Goal: Task Accomplishment & Management: Manage account settings

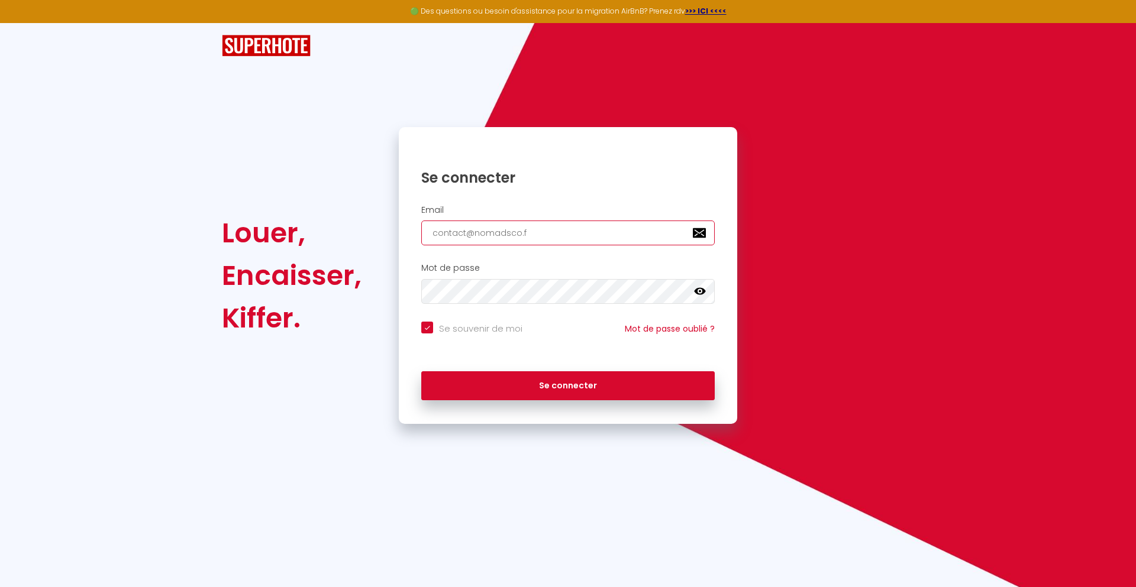
type input "[EMAIL_ADDRESS][DOMAIN_NAME]"
checkbox input "true"
type input "[EMAIL_ADDRESS][DOMAIN_NAME]"
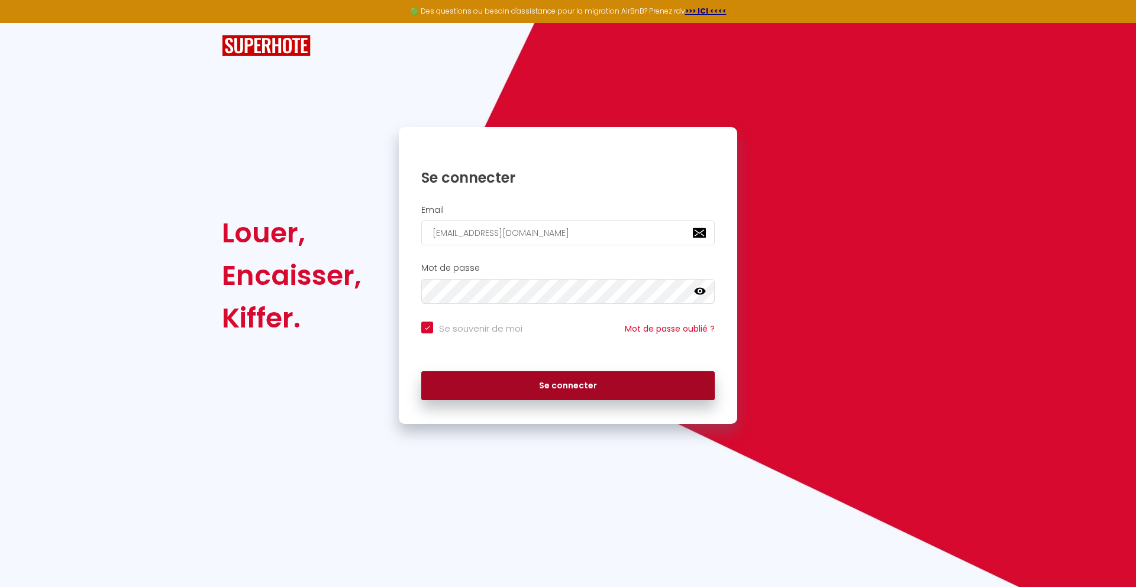
click at [568, 386] on button "Se connecter" at bounding box center [567, 386] width 293 height 30
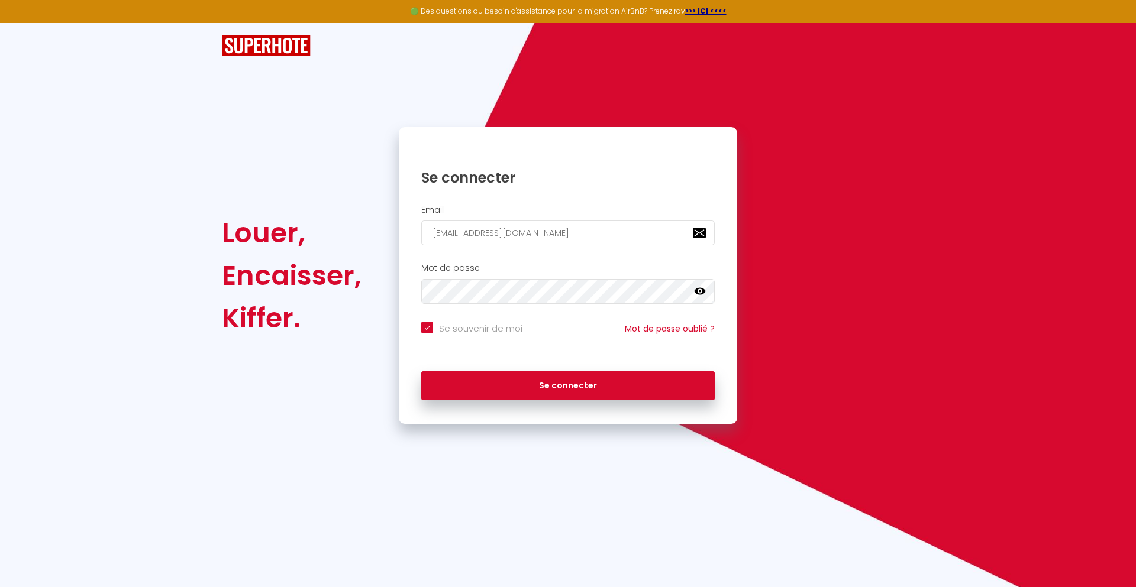
checkbox input "true"
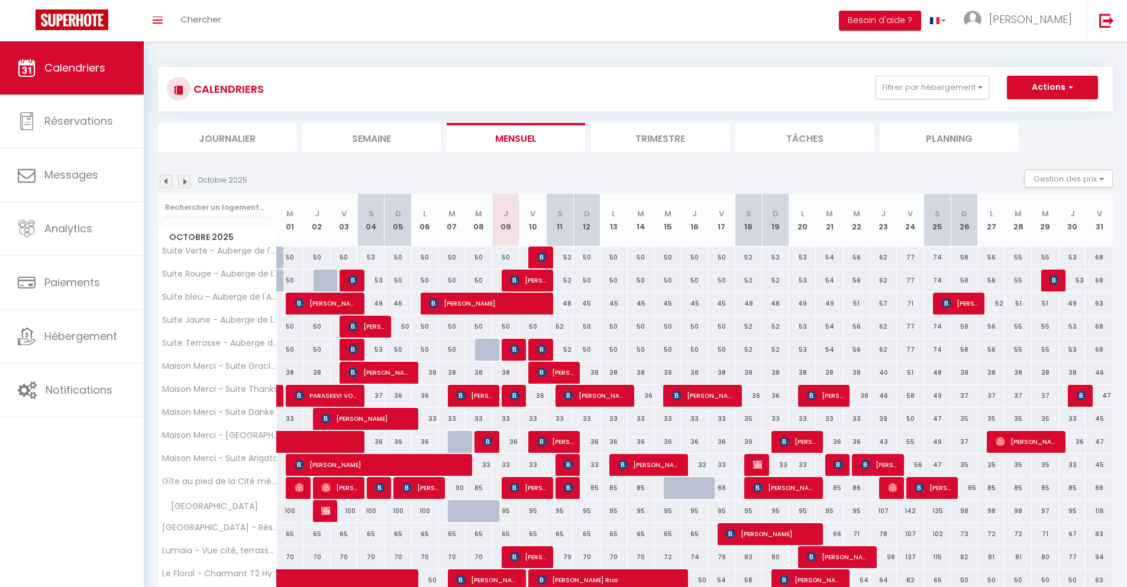
click at [227, 137] on li "Journalier" at bounding box center [227, 137] width 138 height 29
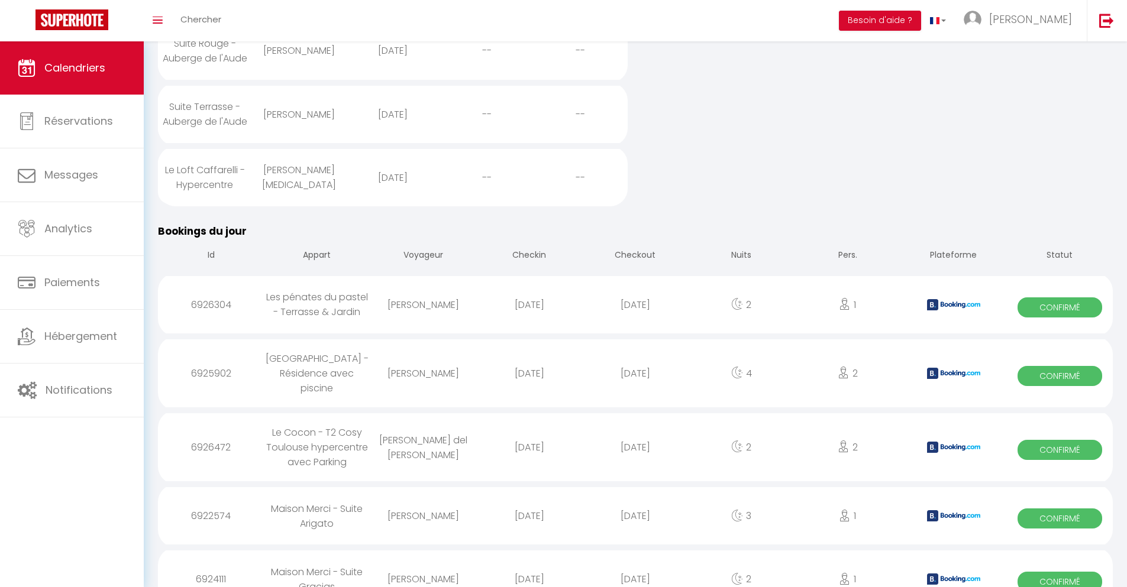
scroll to position [608, 0]
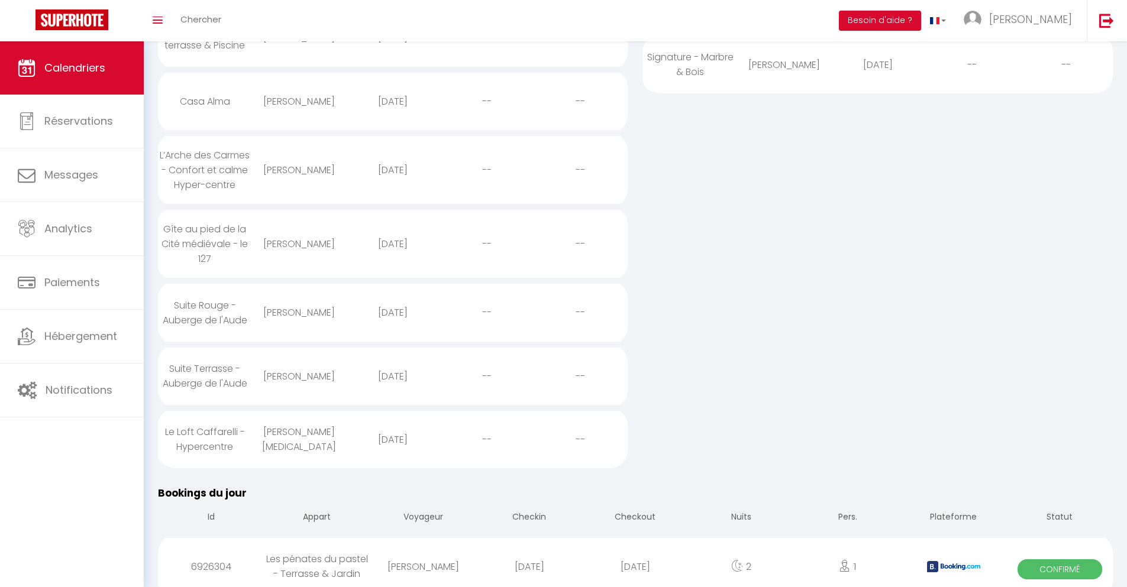
click at [635, 555] on div "[DATE]" at bounding box center [635, 567] width 106 height 38
select select "0"
select select "1"
select select
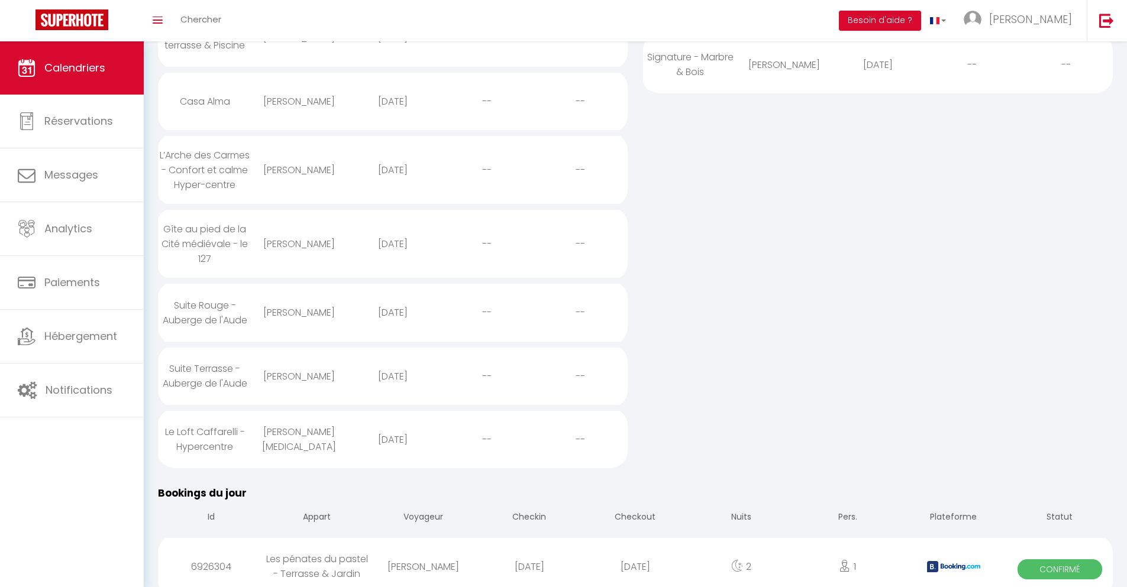
select select
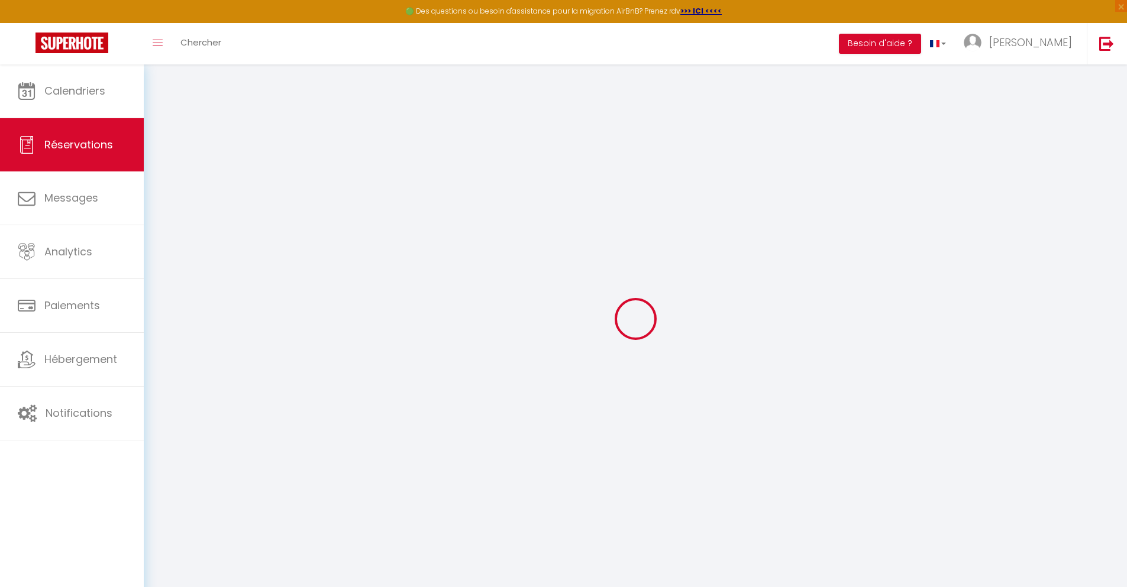
select select
checkbox input "false"
type textarea "** THIS RESERVATION HAS BEEN PRE-PAID ** Je voyage pour affaires et il est poss…"
type input "24"
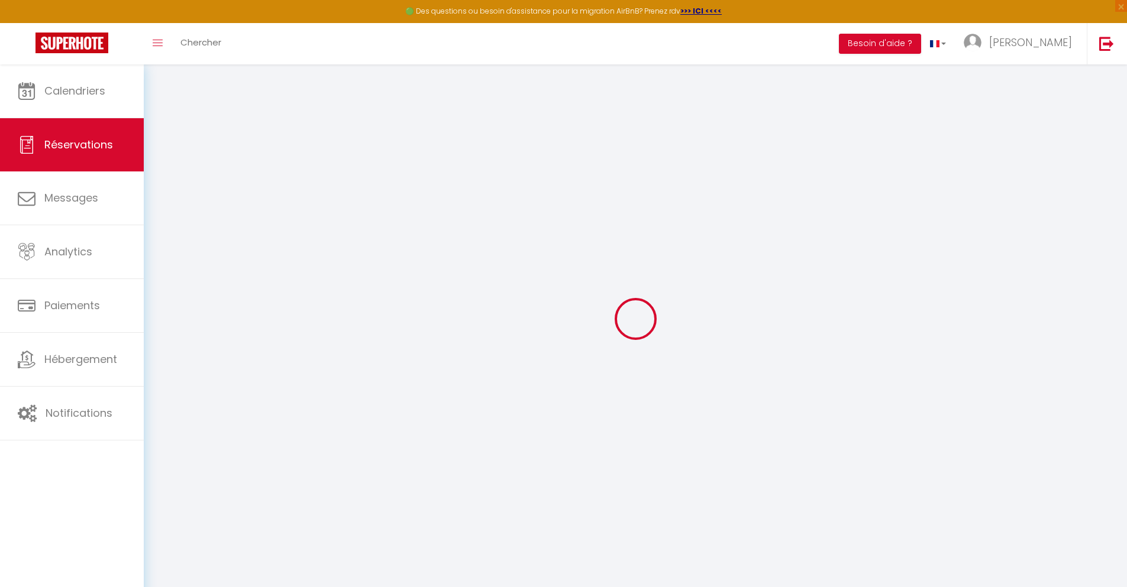
type input "4.9"
select select
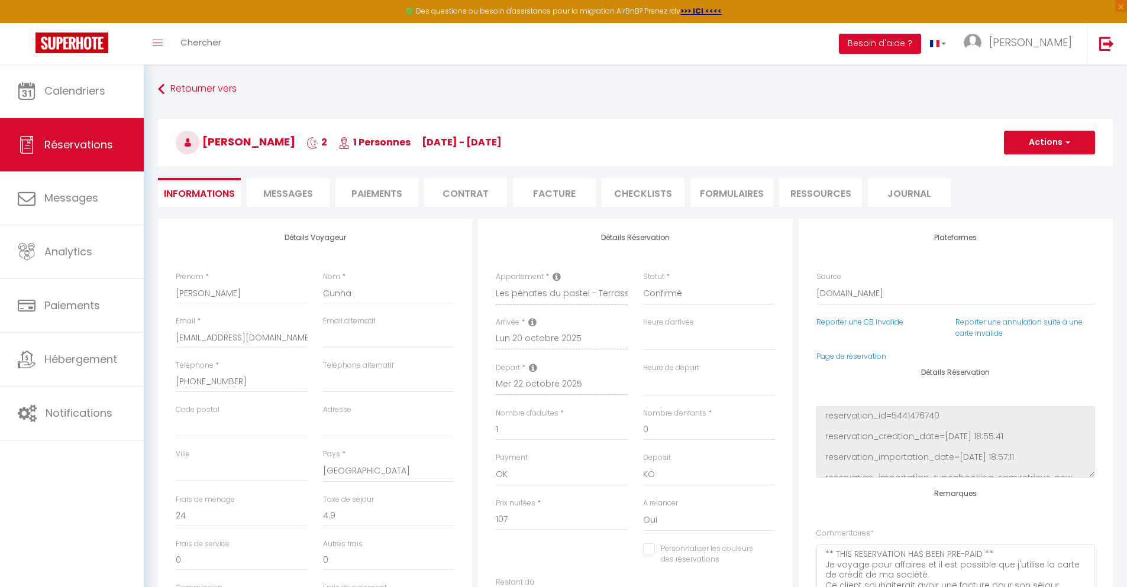
checkbox input "false"
select select
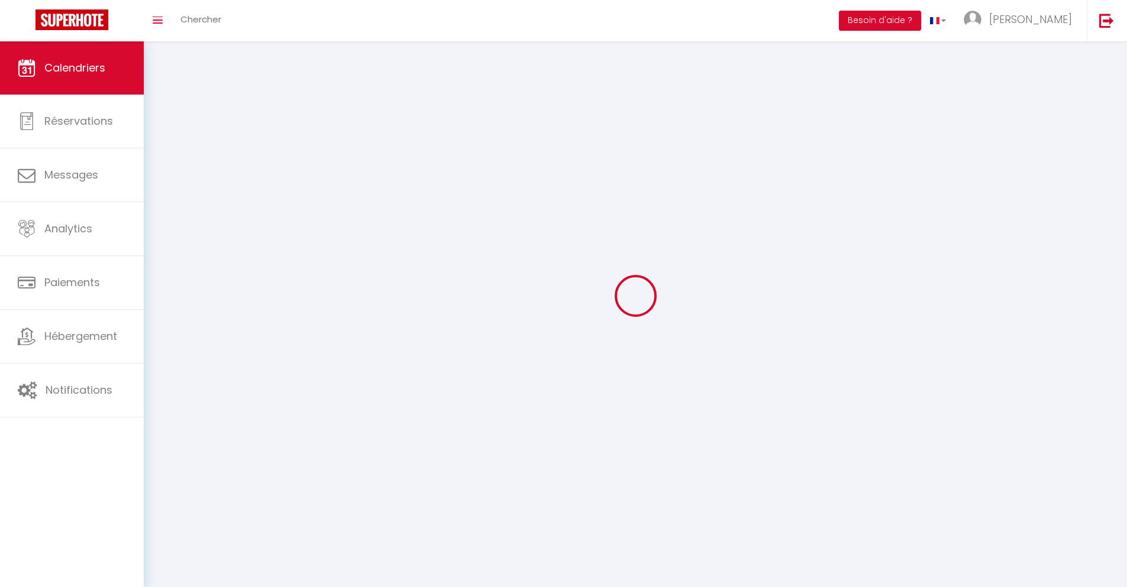
scroll to position [64, 0]
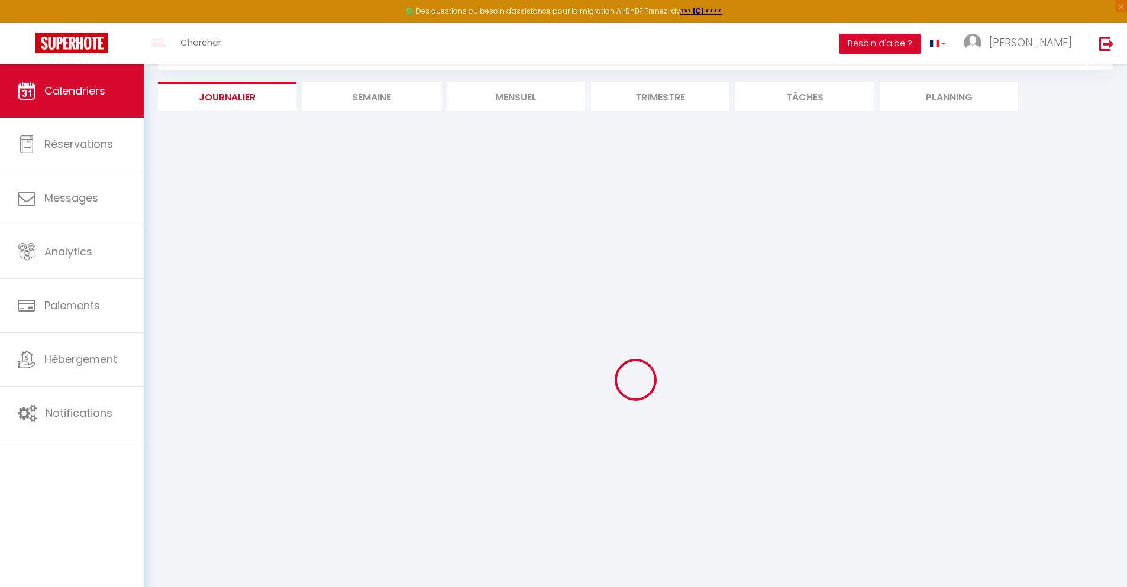
select select
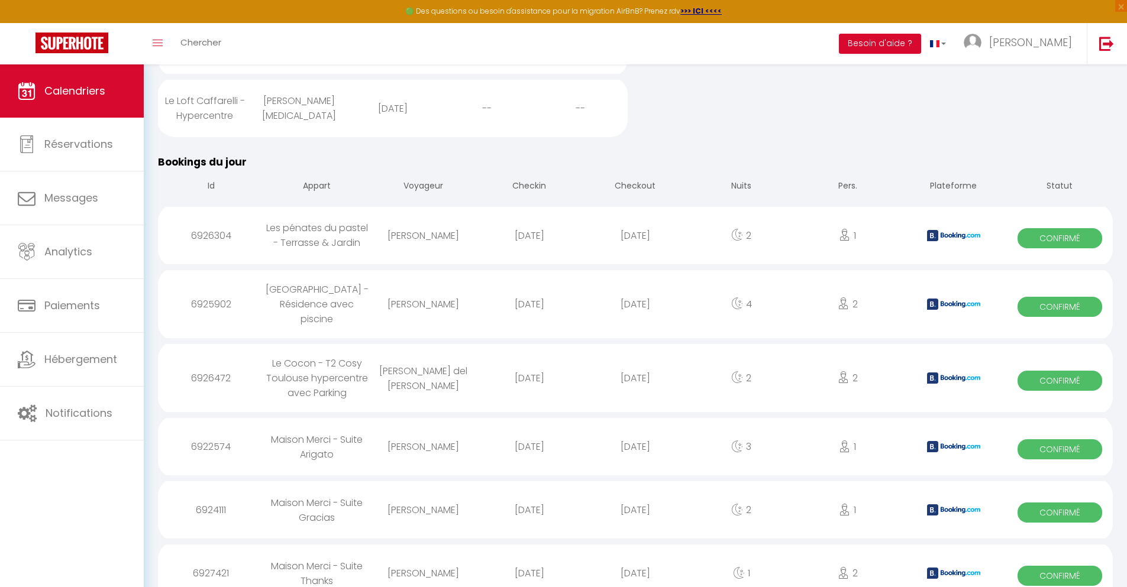
scroll to position [706, 0]
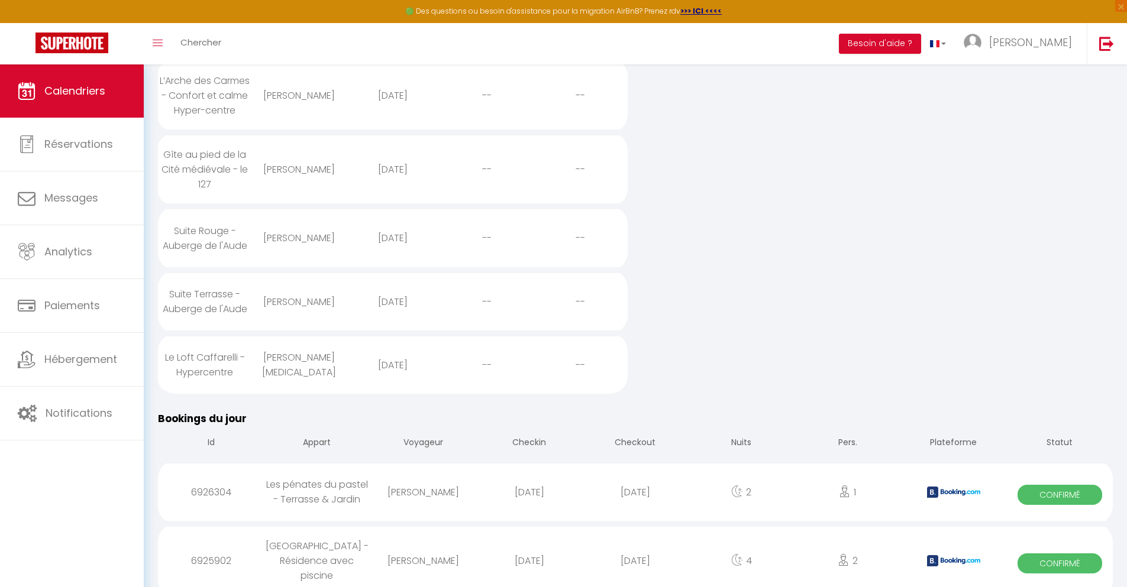
click at [635, 550] on div "[DATE]" at bounding box center [635, 561] width 106 height 38
select select "0"
select select "1"
select select
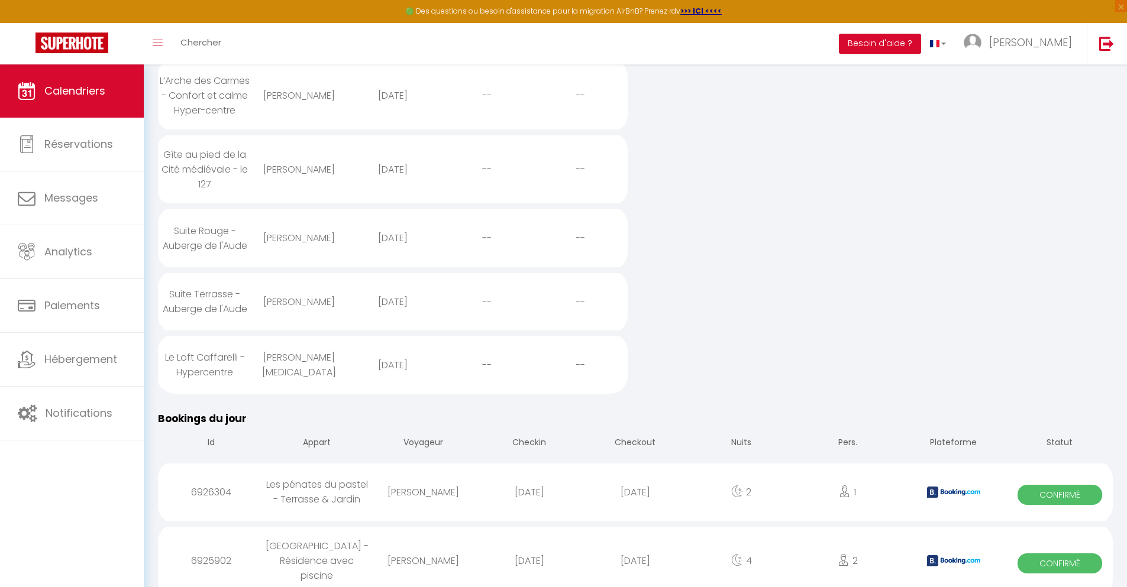
select select
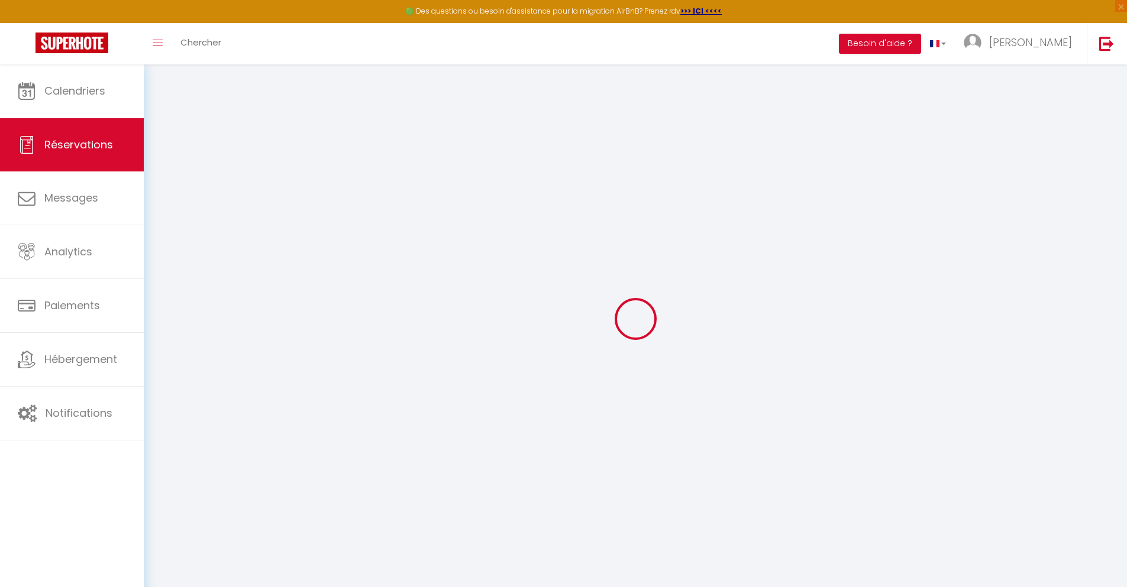
select select
checkbox input "false"
select select
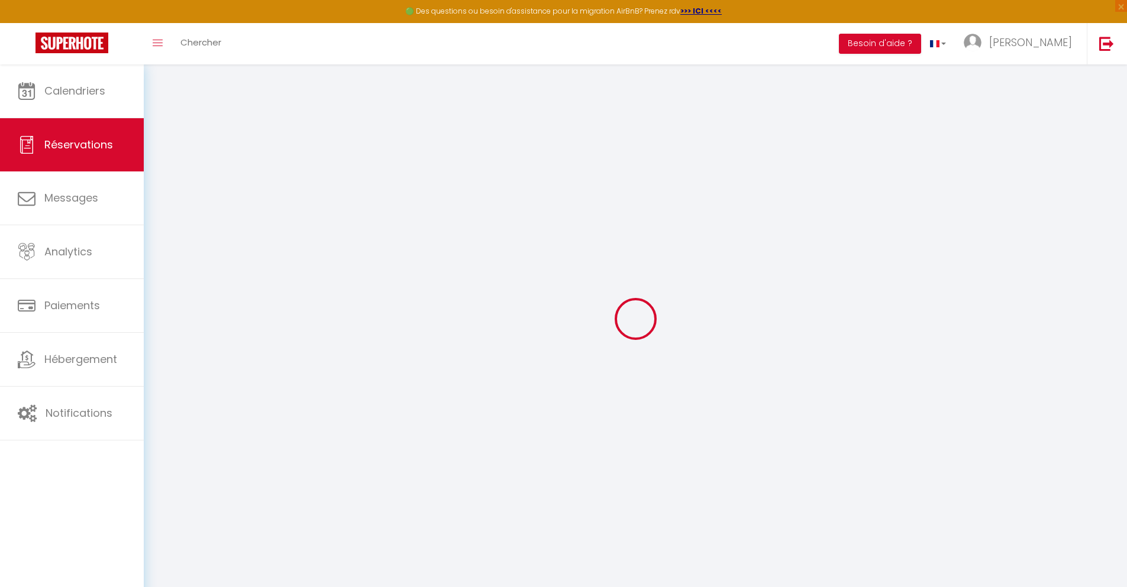
checkbox input "false"
type textarea "** THIS RESERVATION HAS BEEN PRE-PAID ** Reservation has a cancellation grace p…"
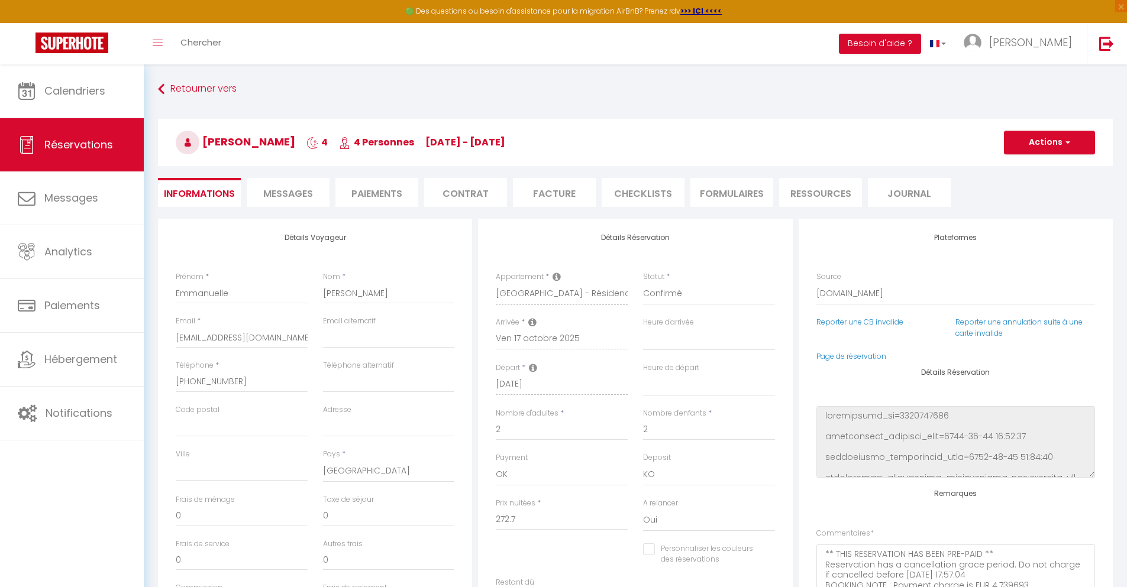
type input "48"
type input "17.85"
select select
checkbox input "false"
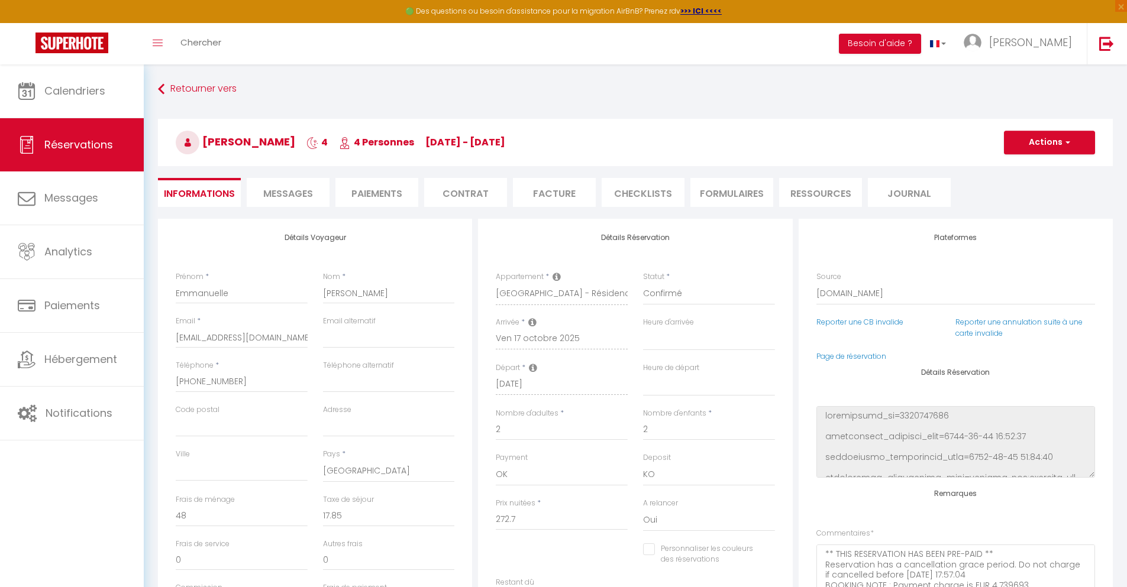
select select
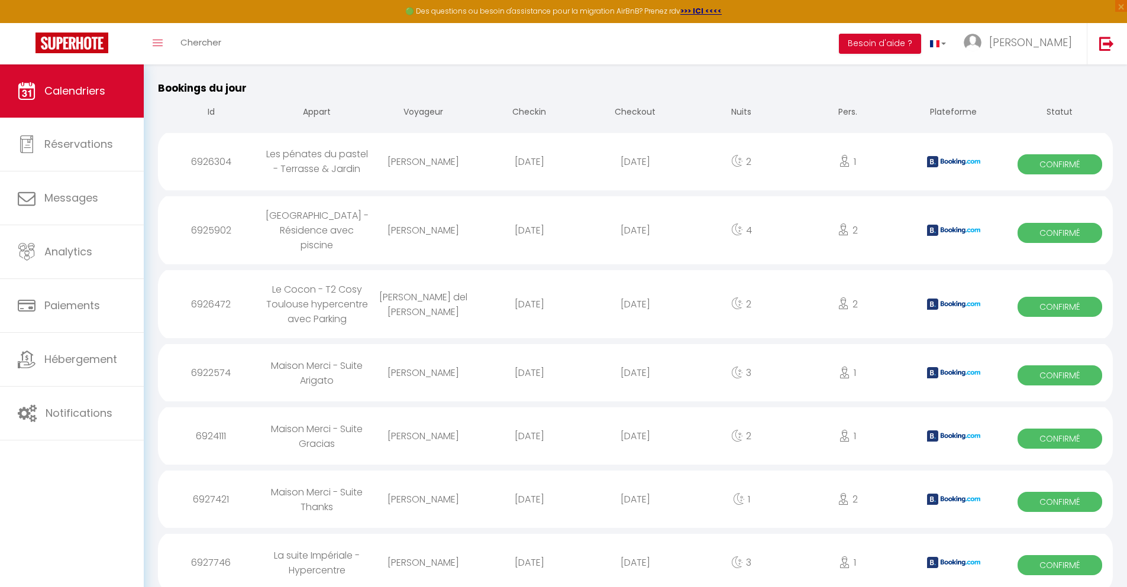
scroll to position [780, 0]
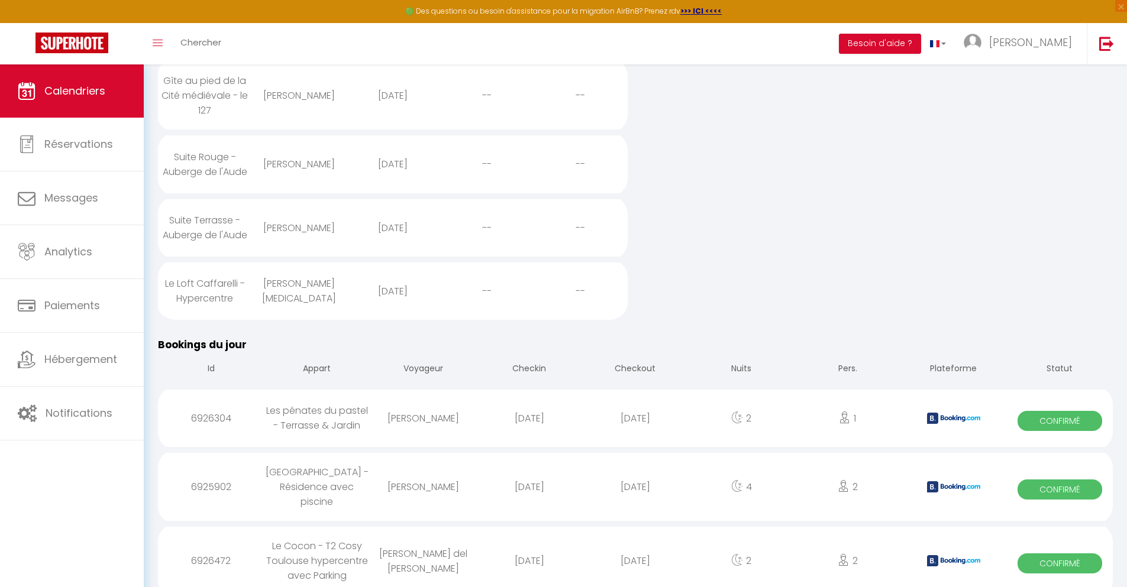
click at [635, 550] on div "[DATE]" at bounding box center [635, 561] width 106 height 38
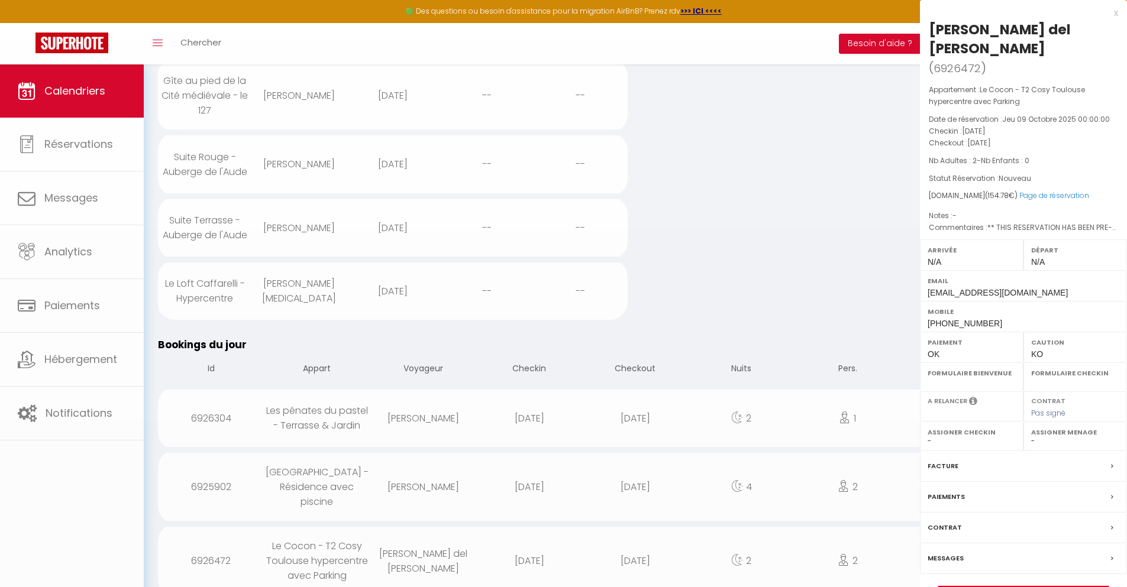
select select "0"
select select "1"
select select
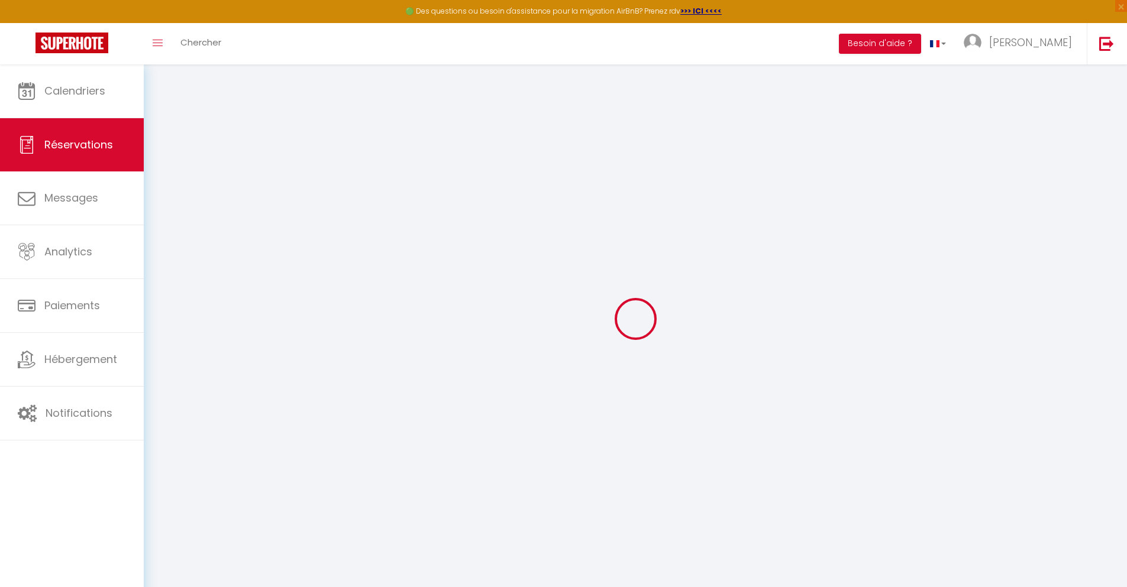
select select
checkbox input "false"
select select
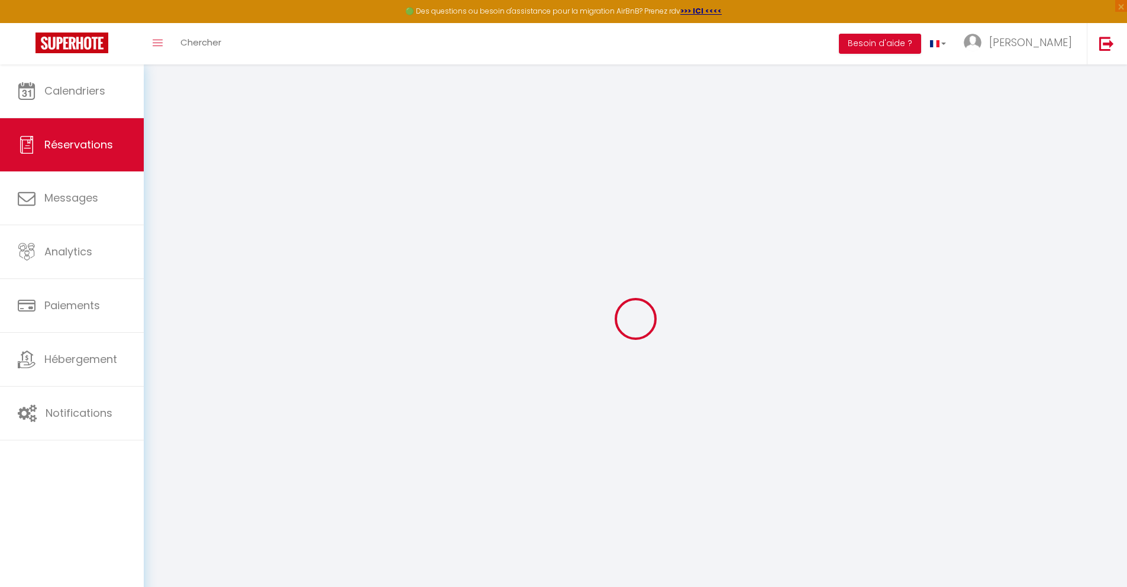
checkbox input "false"
type textarea "** THIS RESERVATION HAS BEEN PRE-PAID ** Reservation has a cancellation grace p…"
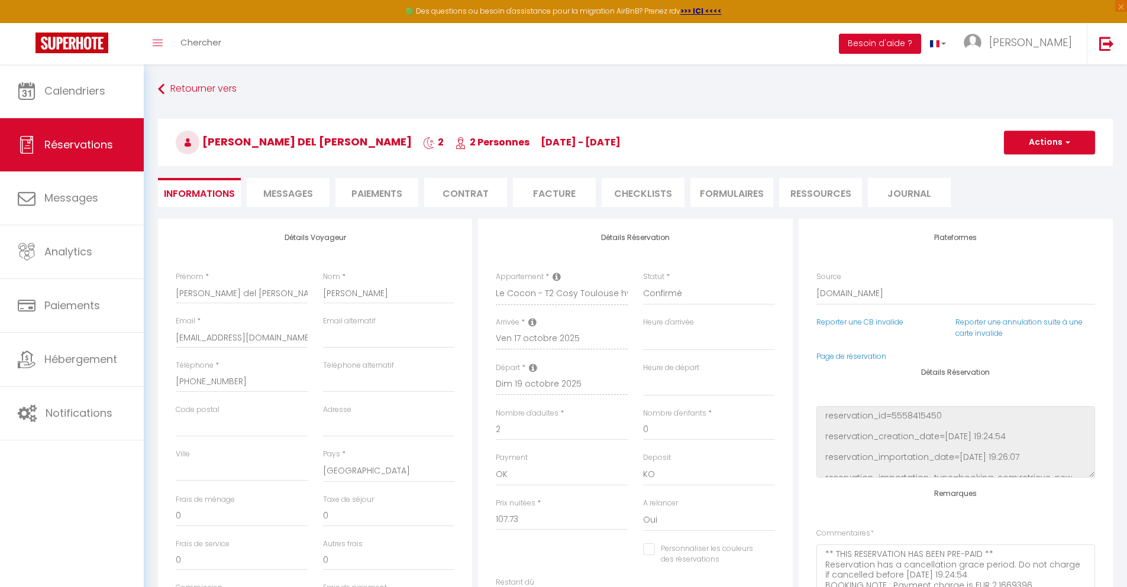
type input "40"
type input "7.05"
select select
checkbox input "false"
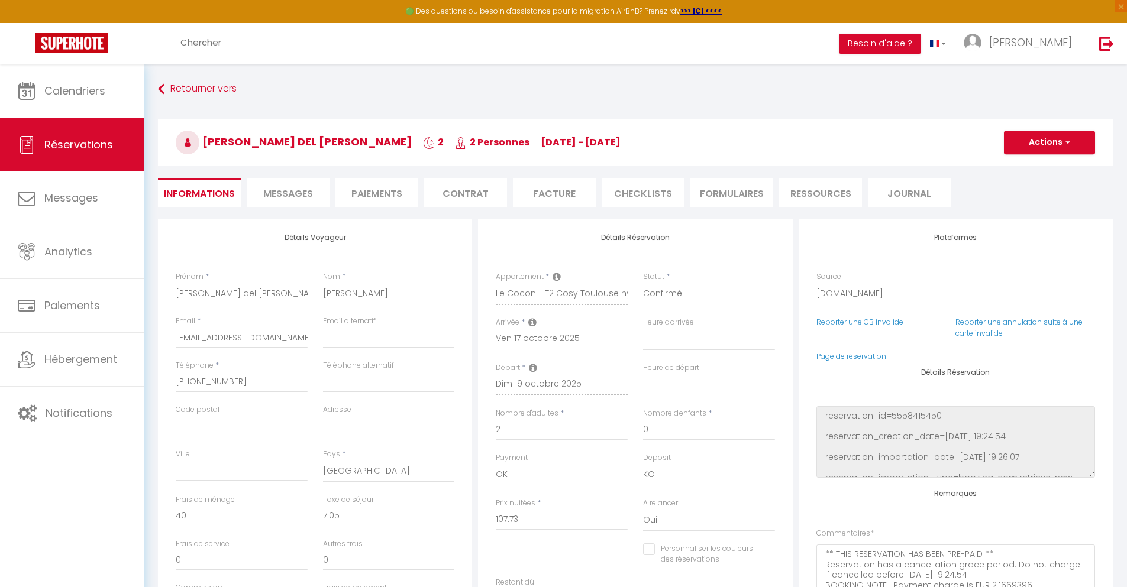
select select
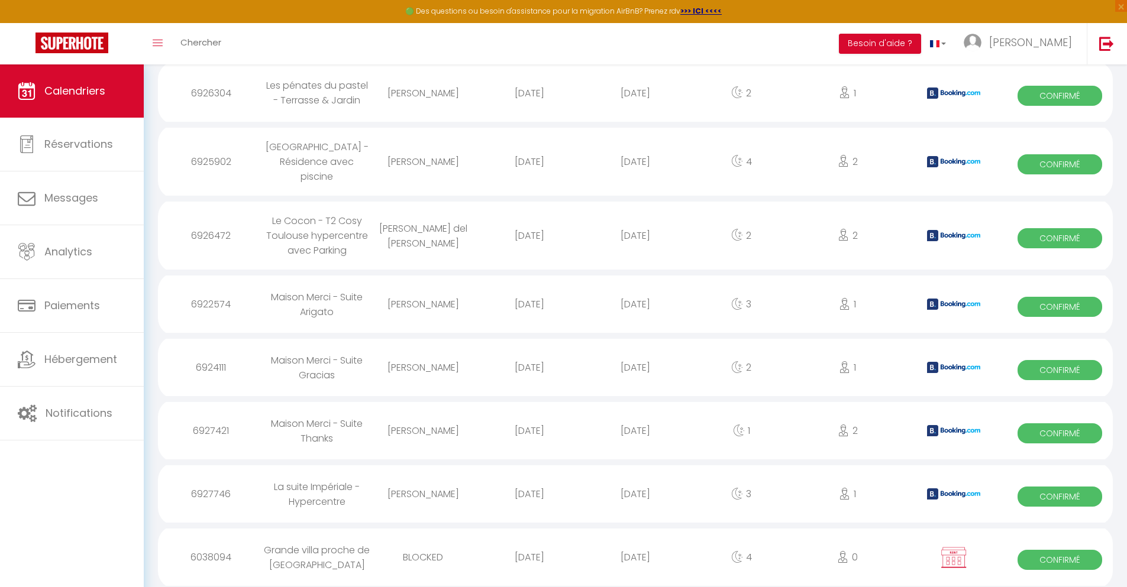
scroll to position [843, 0]
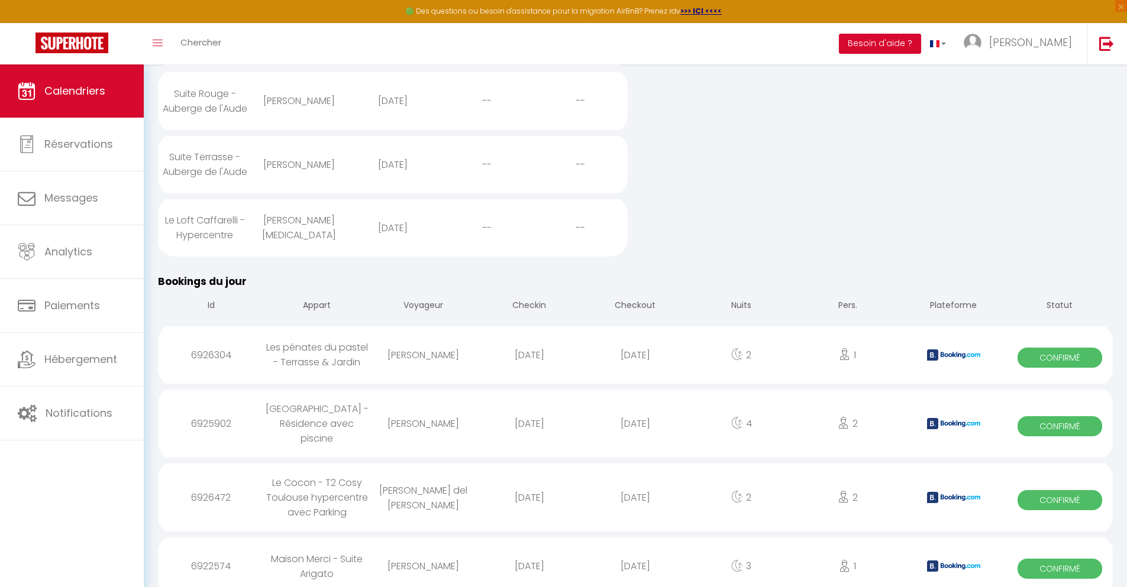
click at [635, 555] on div "[DATE]" at bounding box center [635, 566] width 106 height 38
select select "0"
select select "1"
select select
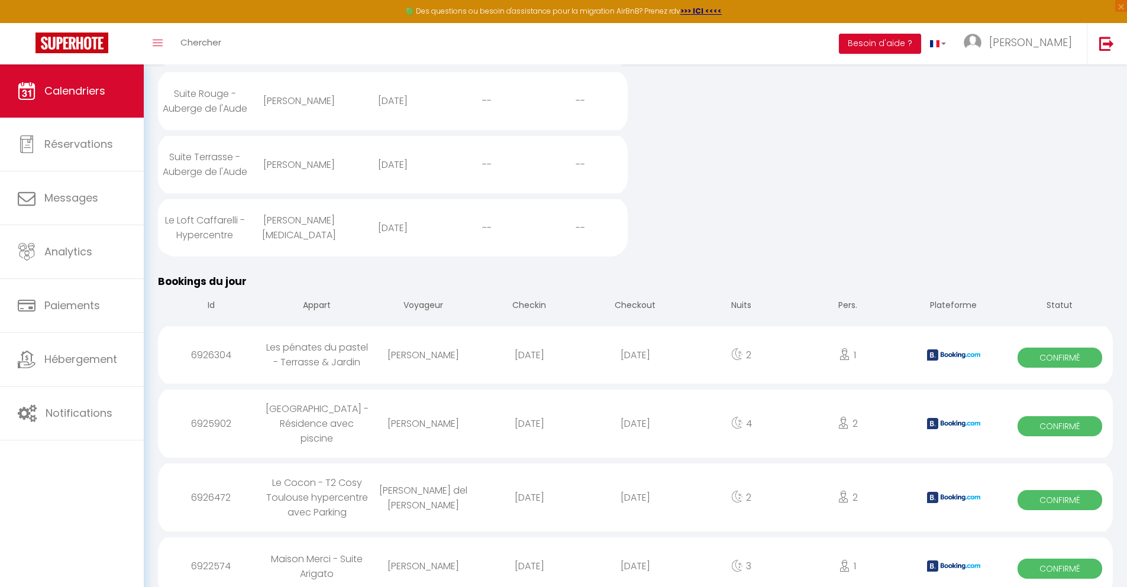
select select
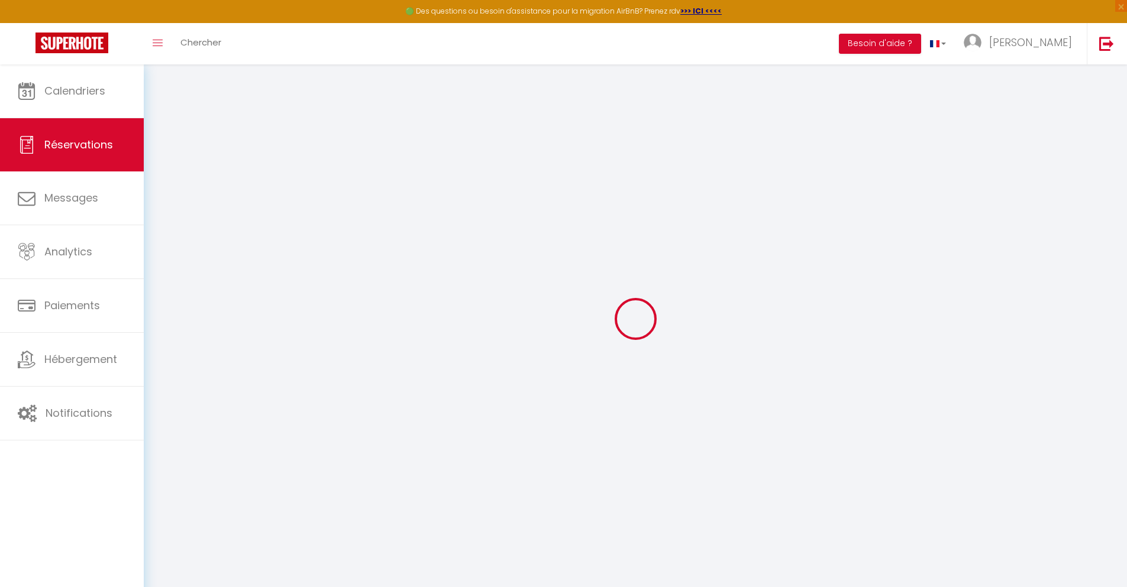
select select
checkbox input "false"
select select
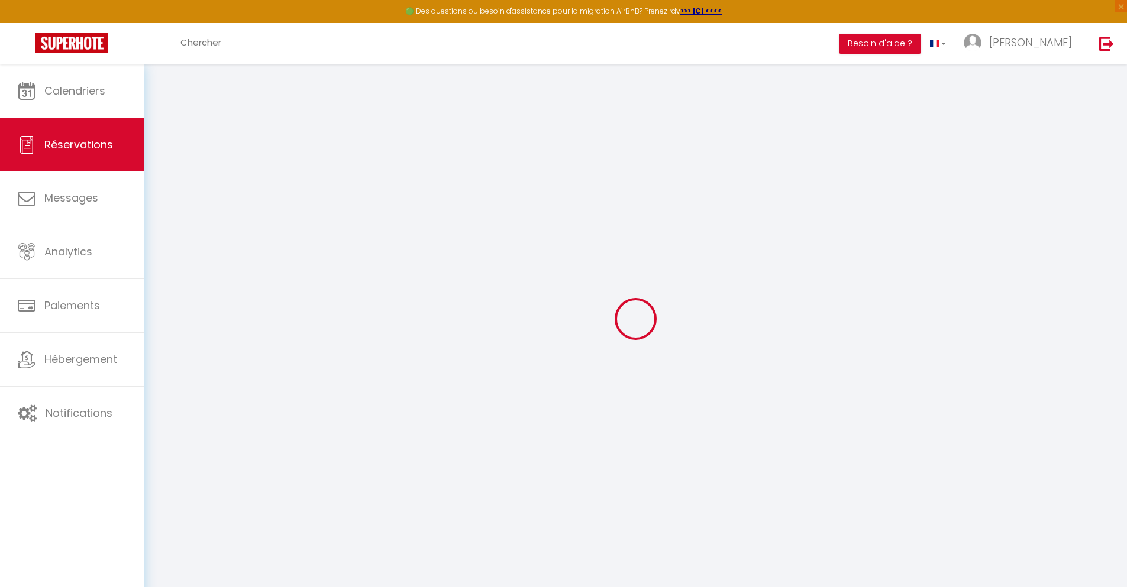
checkbox input "false"
type textarea "** THIS RESERVATION HAS BEEN PRE-PAID ** Reservation has a cancellation grace p…"
type input "30"
type input "6.04"
select select
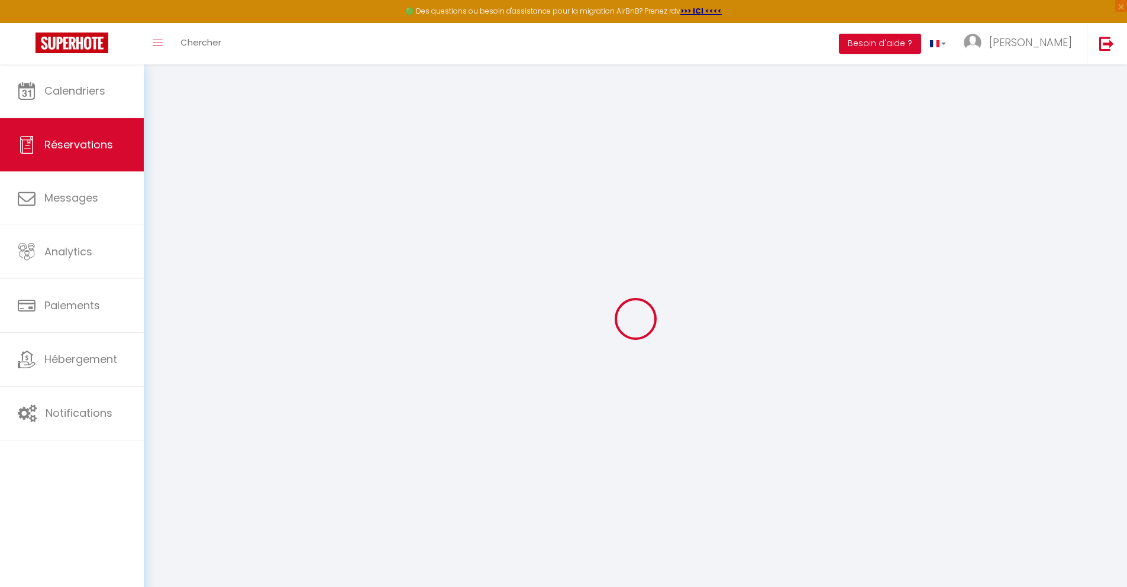
select select
checkbox input "false"
select select
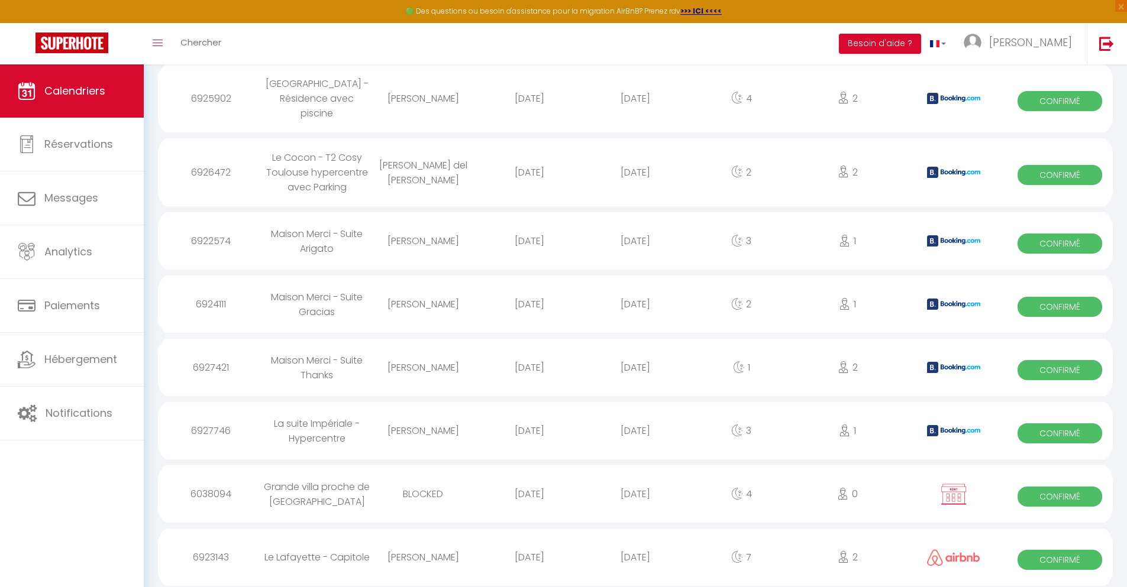
scroll to position [906, 0]
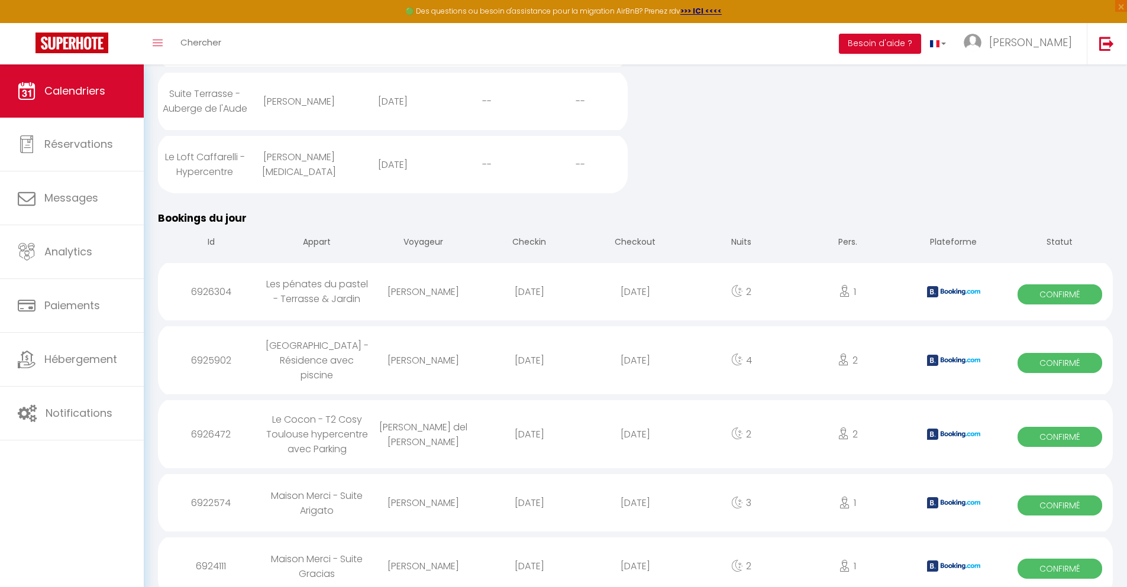
click at [635, 555] on div "[DATE]" at bounding box center [635, 566] width 106 height 38
select select "0"
select select "1"
select select
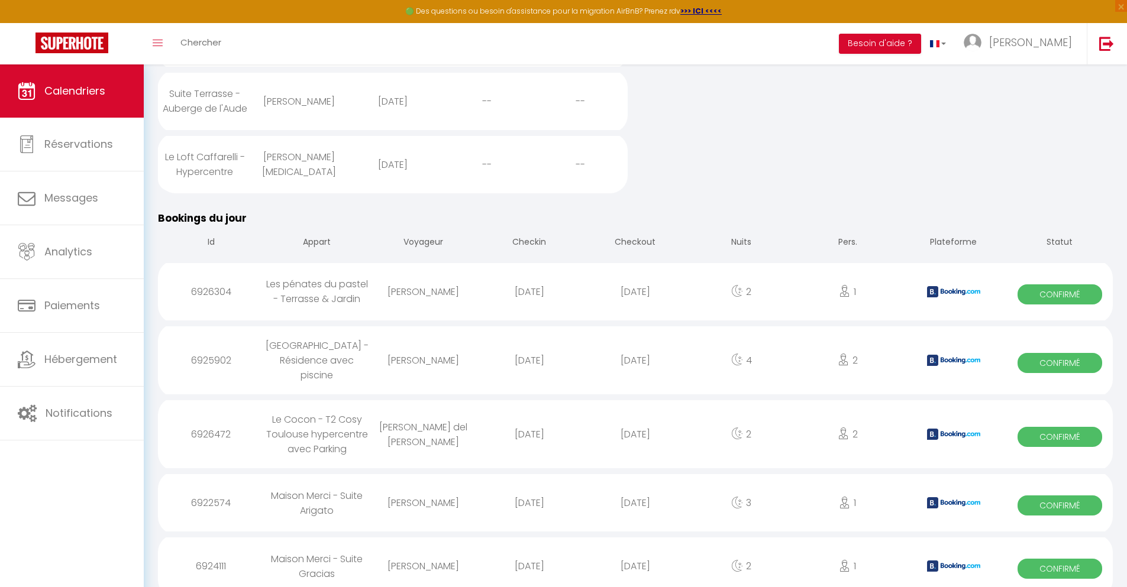
select select
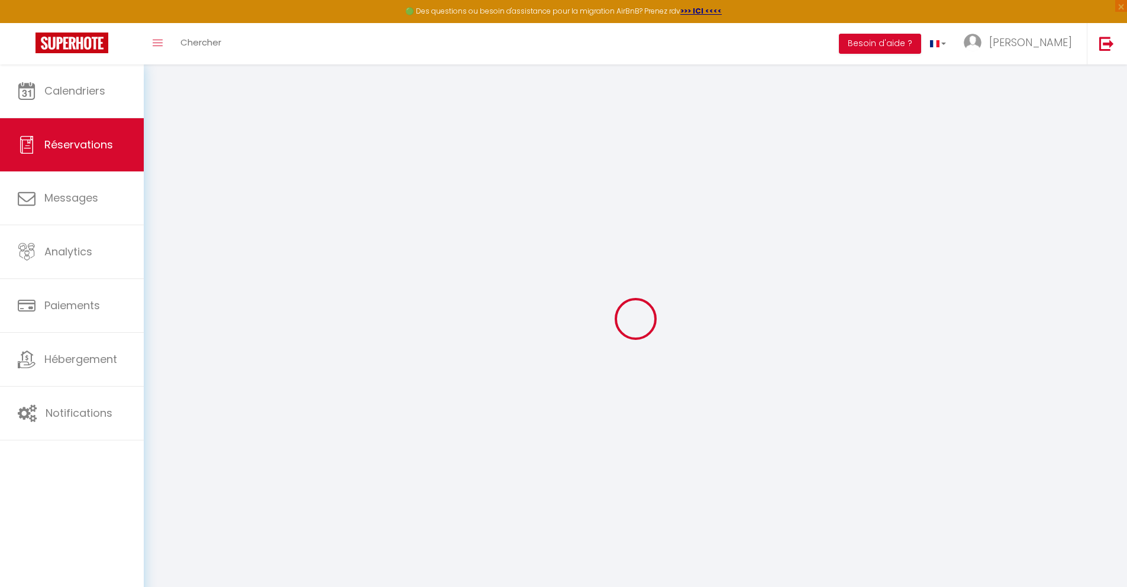
select select
checkbox input "false"
select select
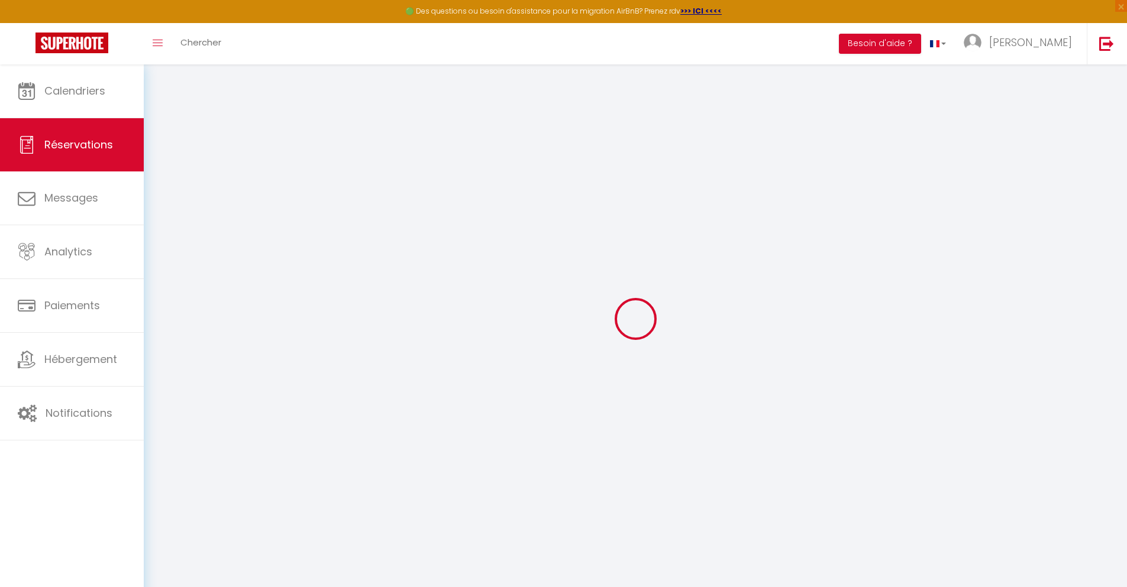
checkbox input "false"
type textarea "** THIS RESERVATION HAS BEEN PRE-PAID ** BOOKING NOTE : Payment charge is EUR 1…"
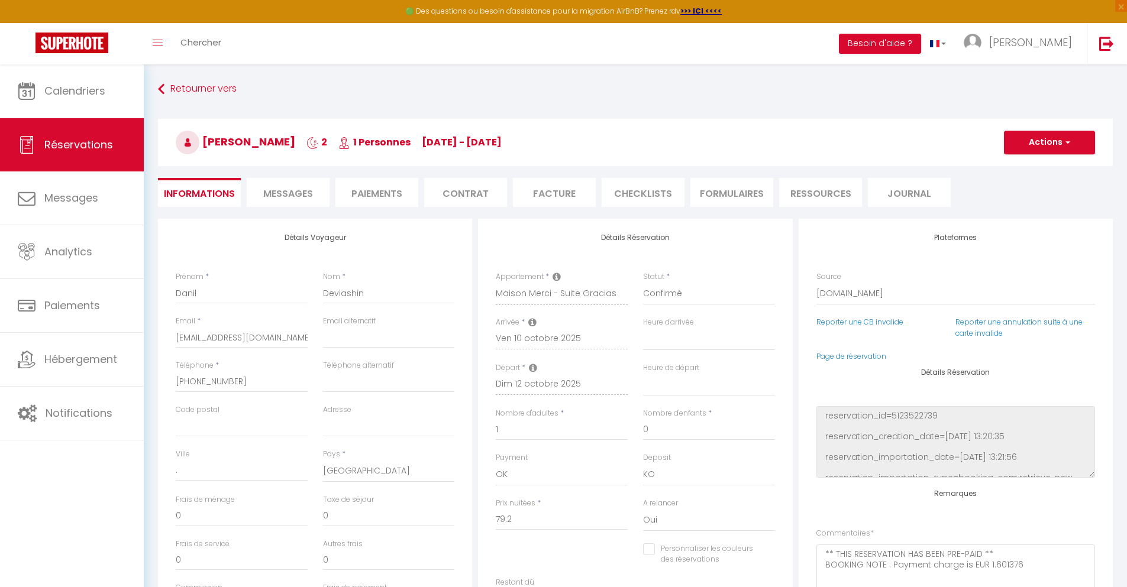
type input "30"
type input "5.18"
select select
checkbox input "false"
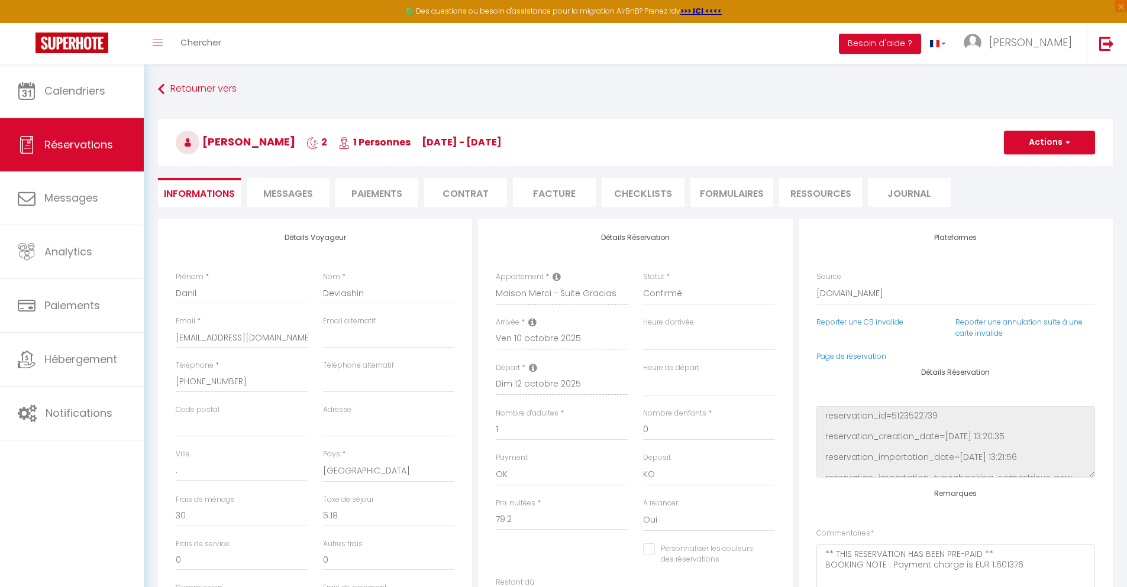
select select
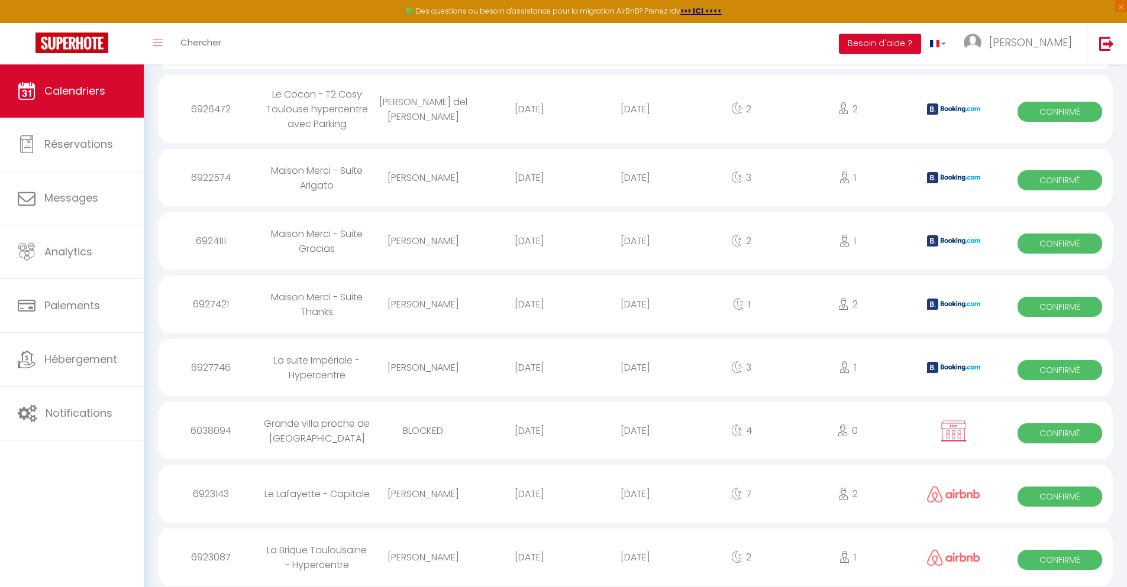
scroll to position [969, 0]
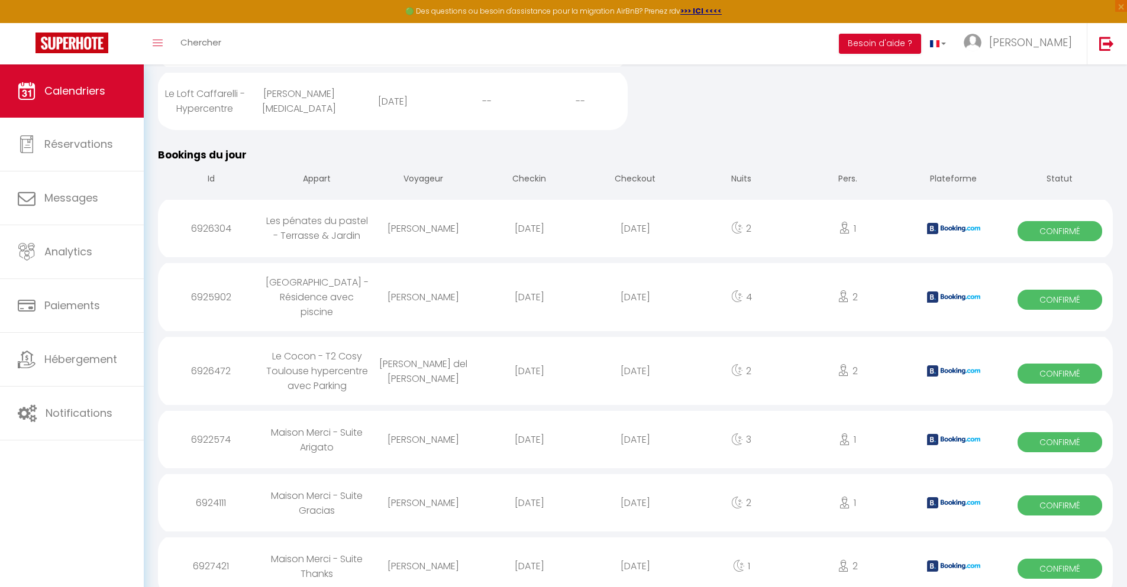
click at [635, 555] on div "[DATE]" at bounding box center [635, 566] width 106 height 38
select select "0"
select select "1"
select select
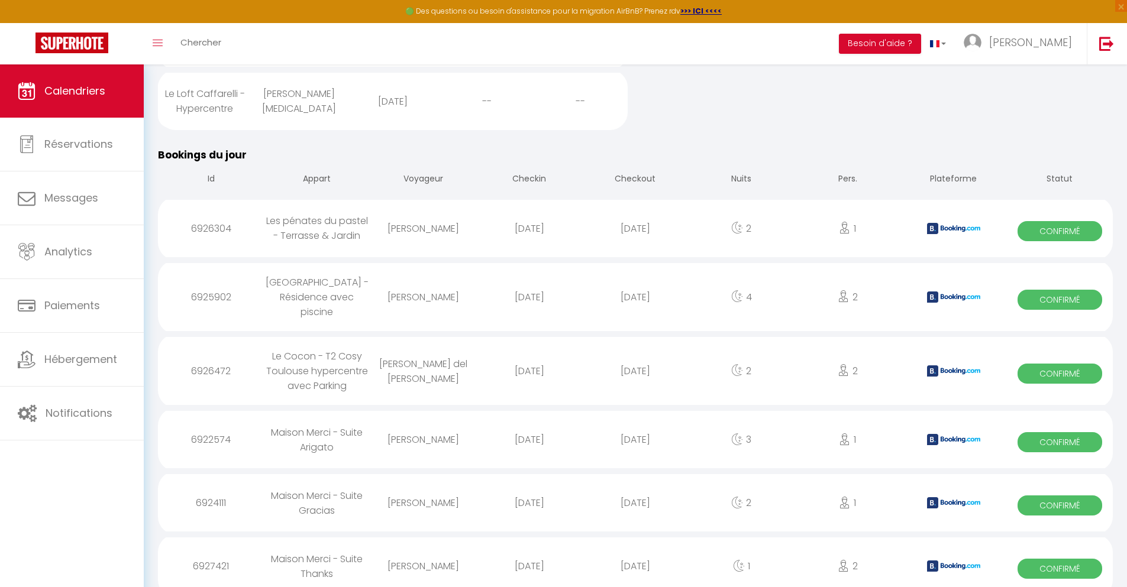
select select
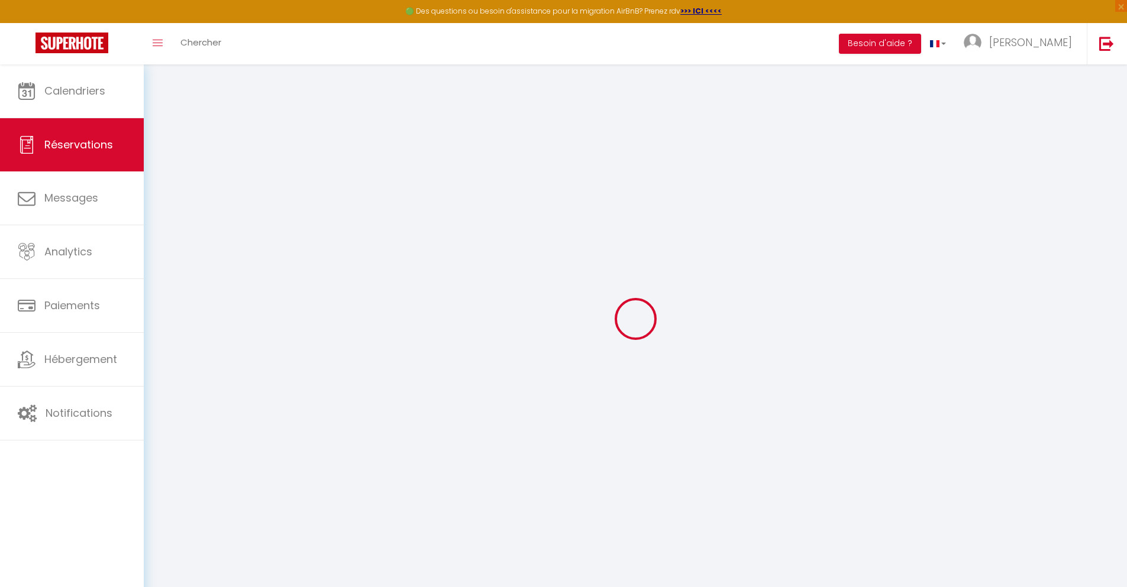
select select
checkbox input "false"
select select
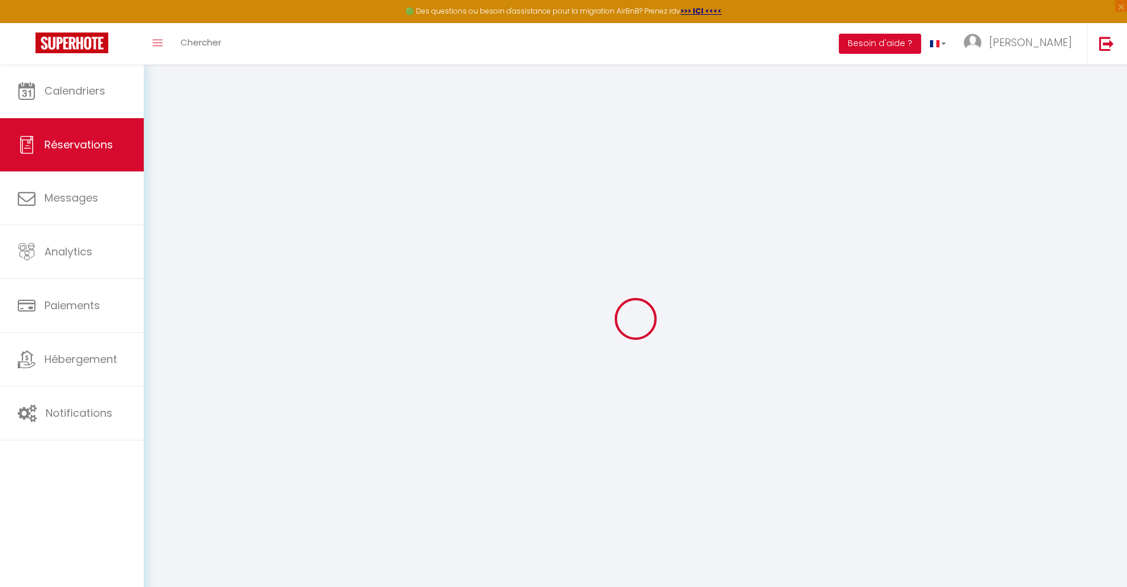
checkbox input "false"
type textarea "** THIS RESERVATION HAS BEEN PRE-PAID ** BOOKING NOTE : Payment charge is EUR 0…"
type input "30"
type input "2.23"
select select
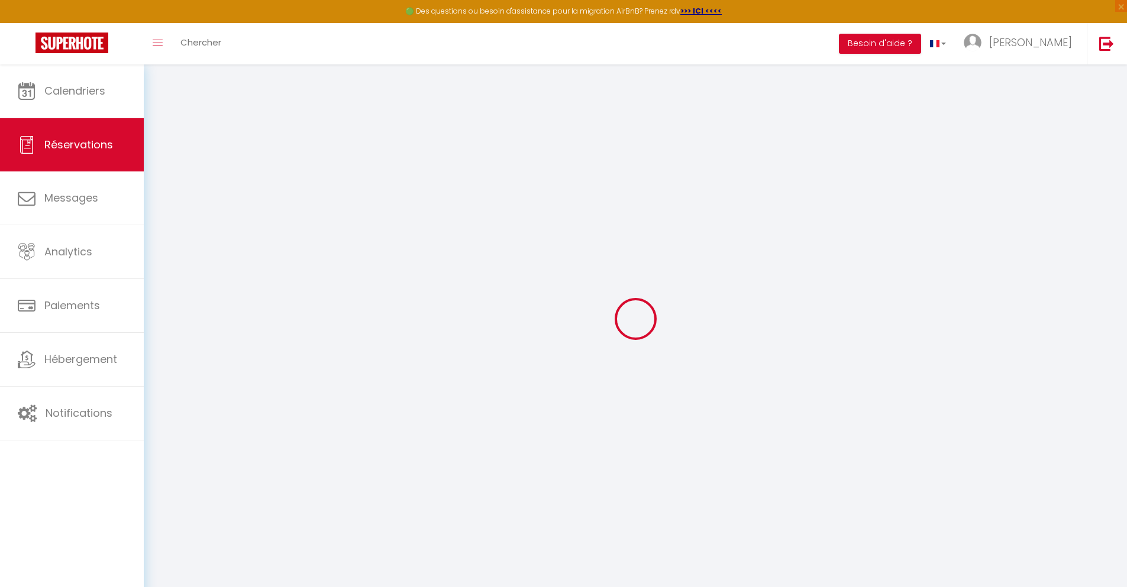
select select
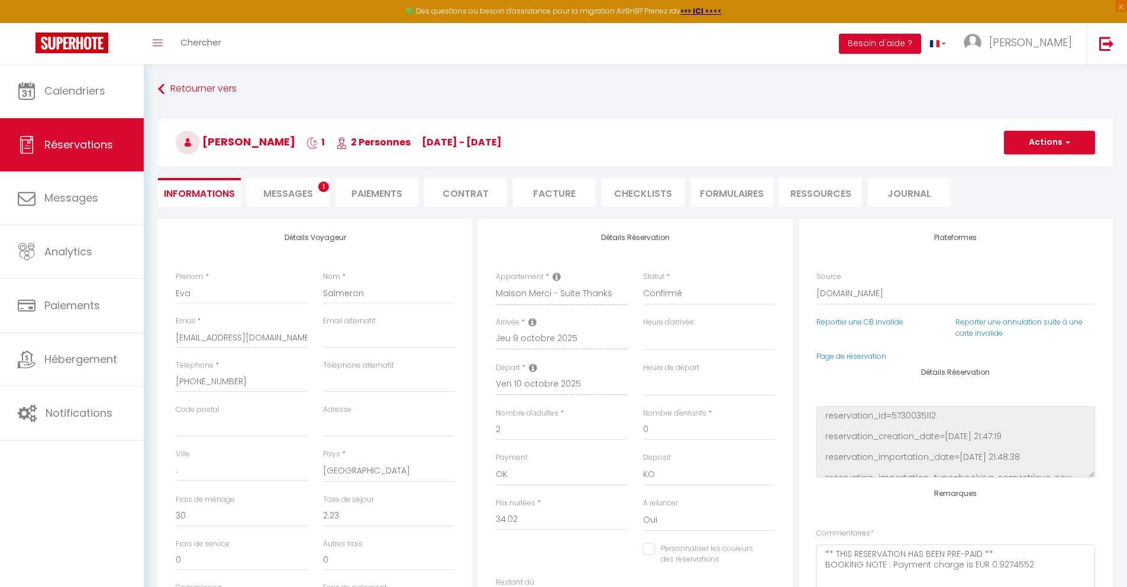
checkbox input "false"
select select
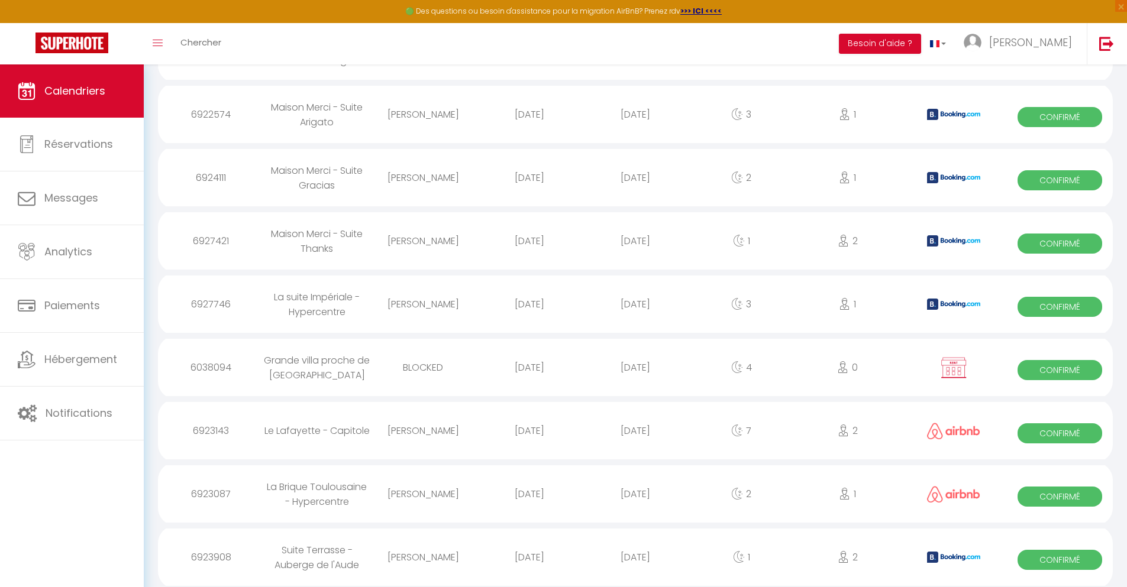
scroll to position [1033, 0]
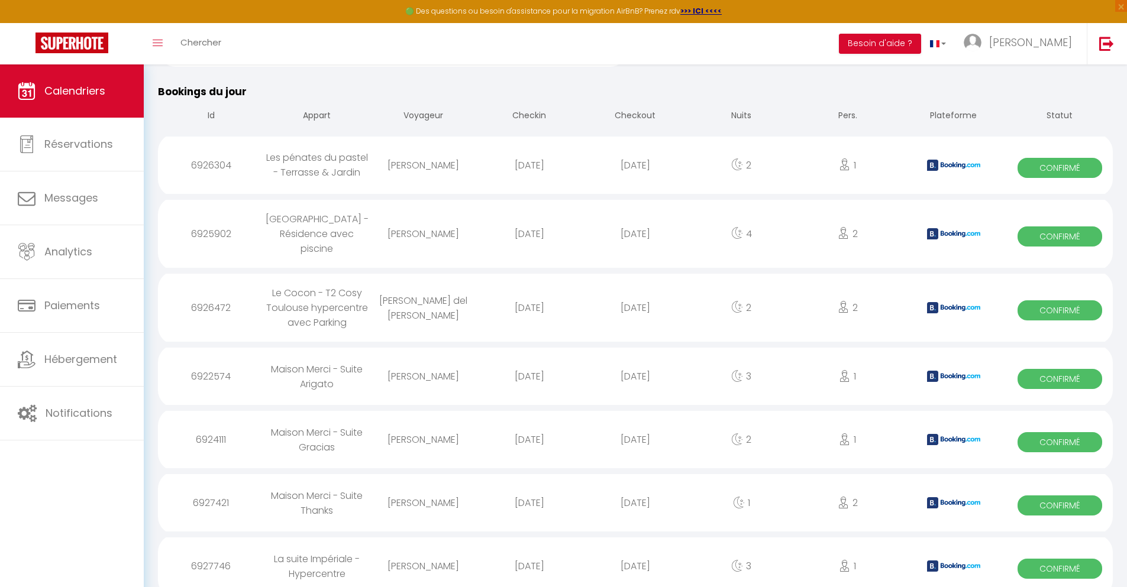
click at [635, 555] on div "[DATE]" at bounding box center [635, 566] width 106 height 38
select select "0"
select select "1"
select select
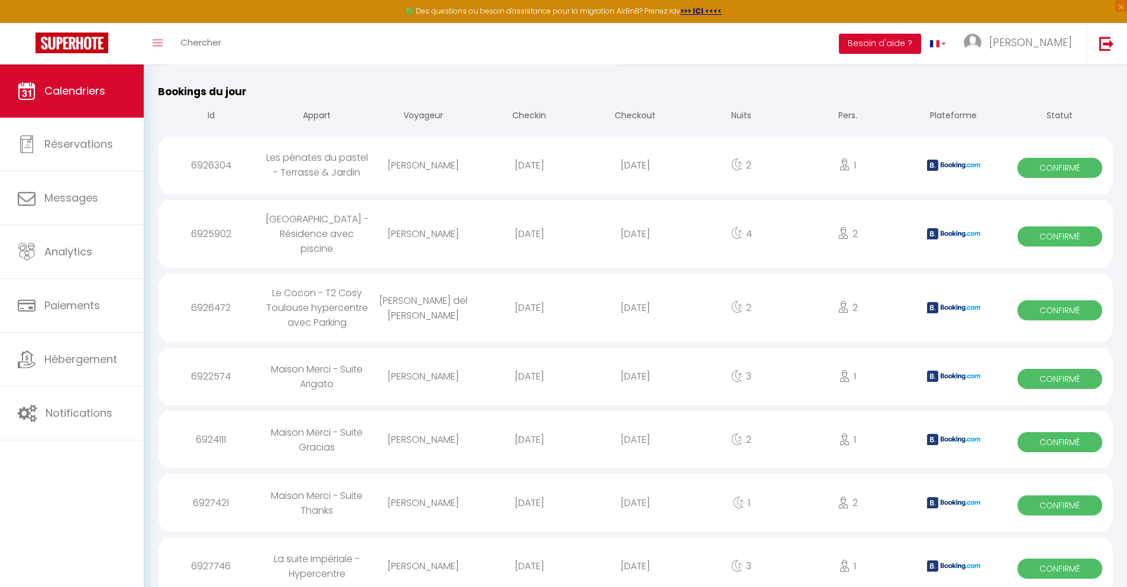
select select
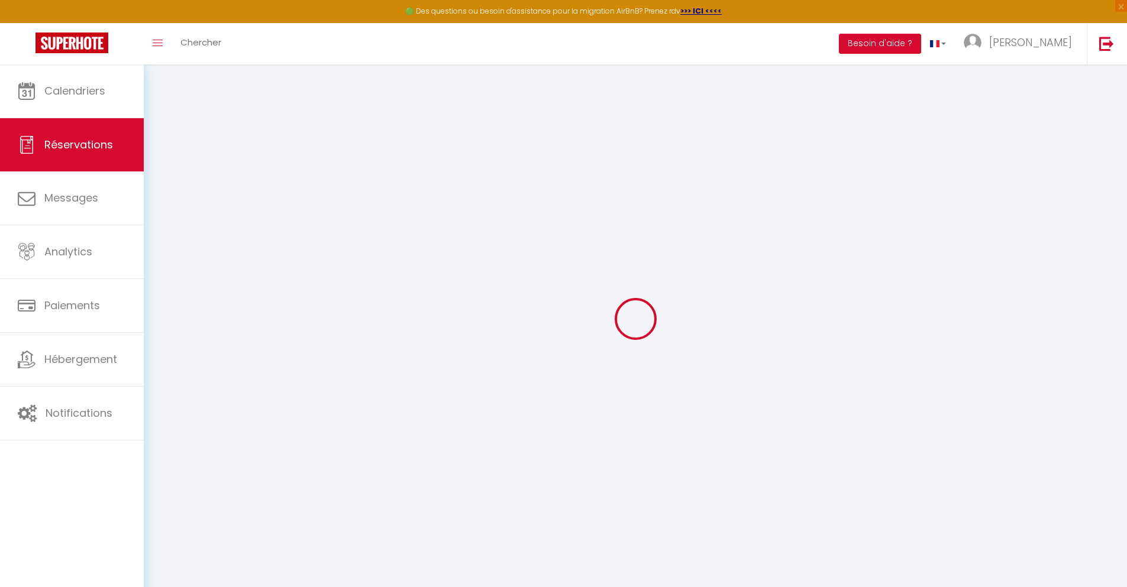
select select
checkbox input "false"
select select
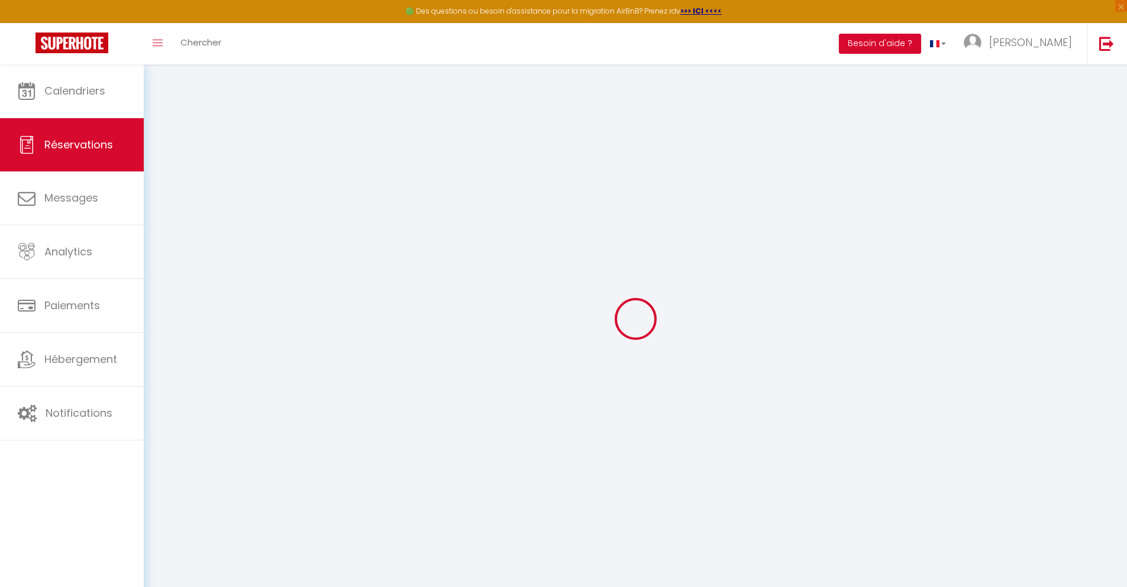
checkbox input "false"
type textarea "** THIS RESERVATION HAS BEEN PRE-PAID ** Reservation has a cancellation grace p…"
type input "40"
type input "11.78"
select select
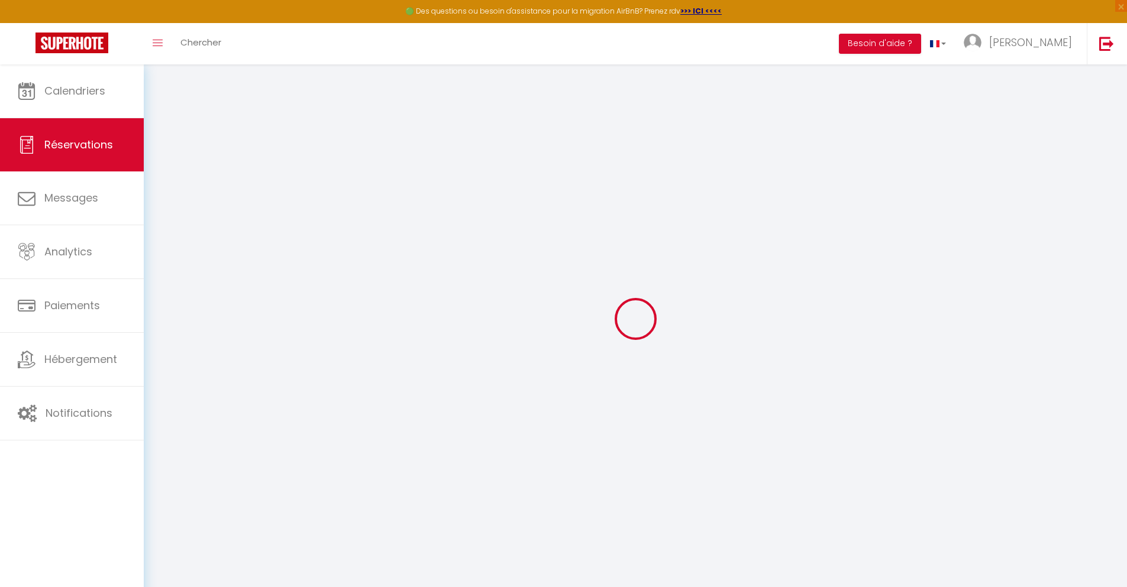
select select
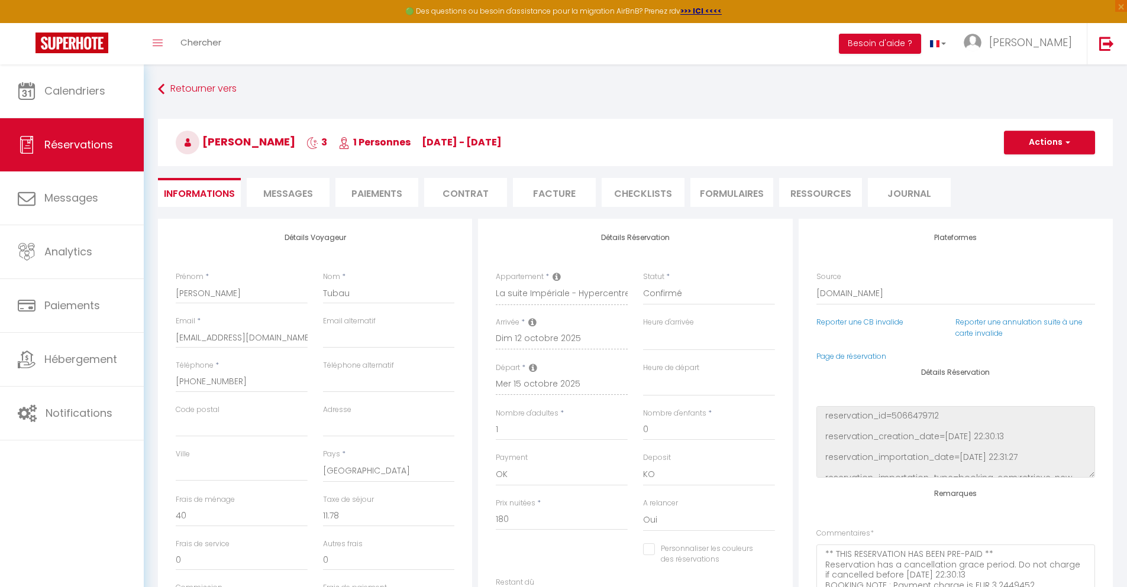
checkbox input "false"
select select
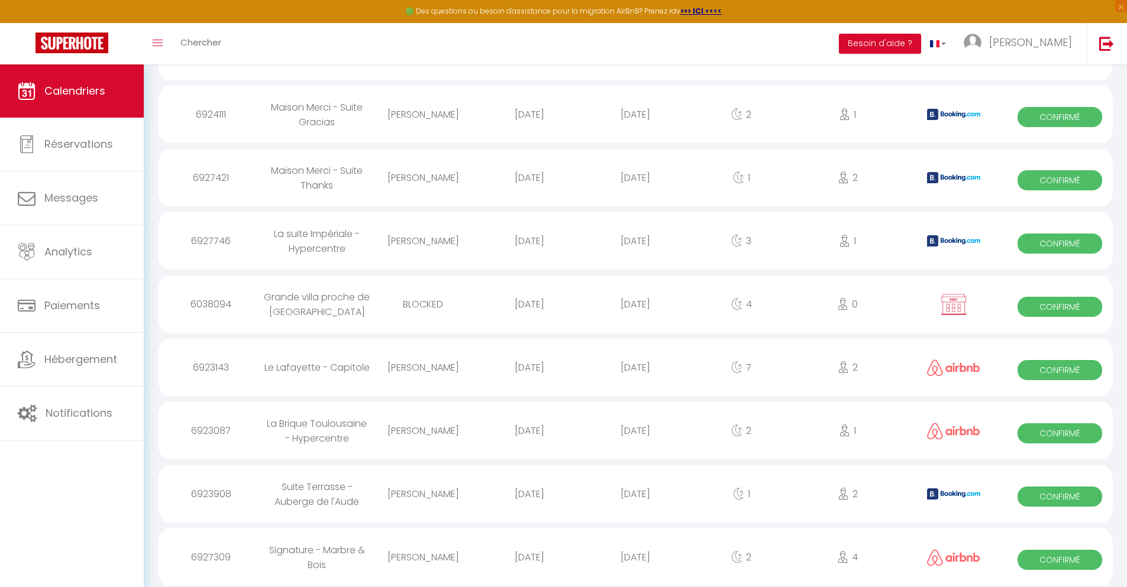
scroll to position [1096, 0]
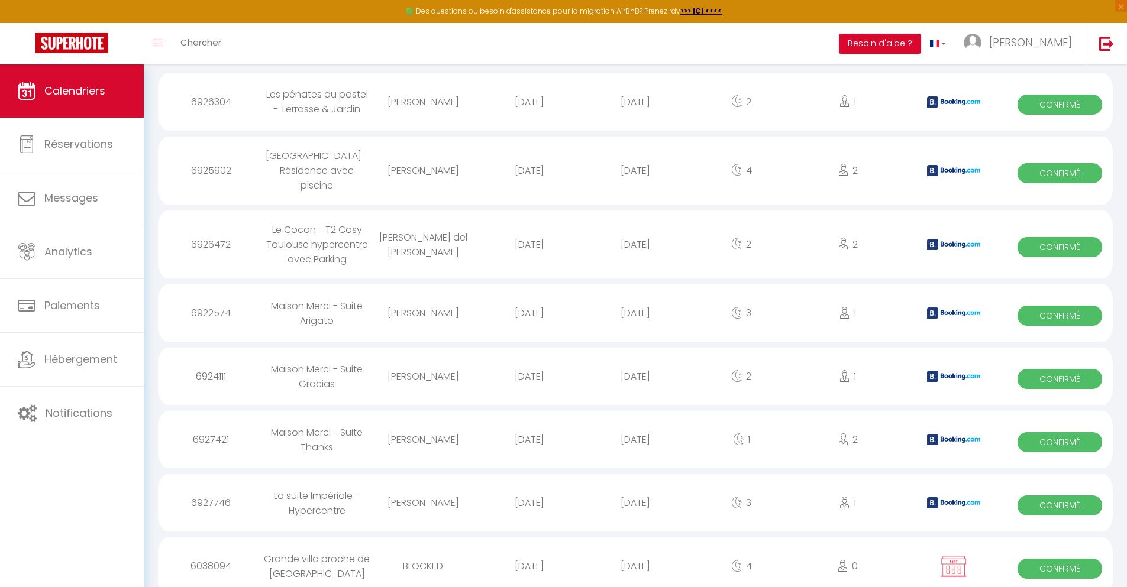
click at [635, 555] on div "[DATE]" at bounding box center [635, 566] width 106 height 38
select select "0"
select select "1"
select select
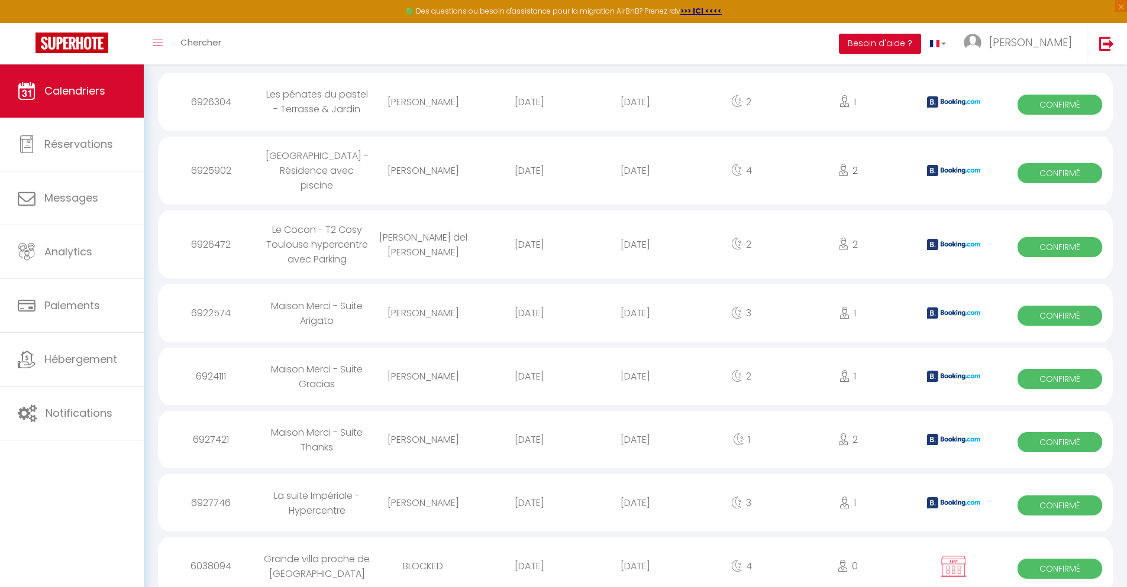
select select
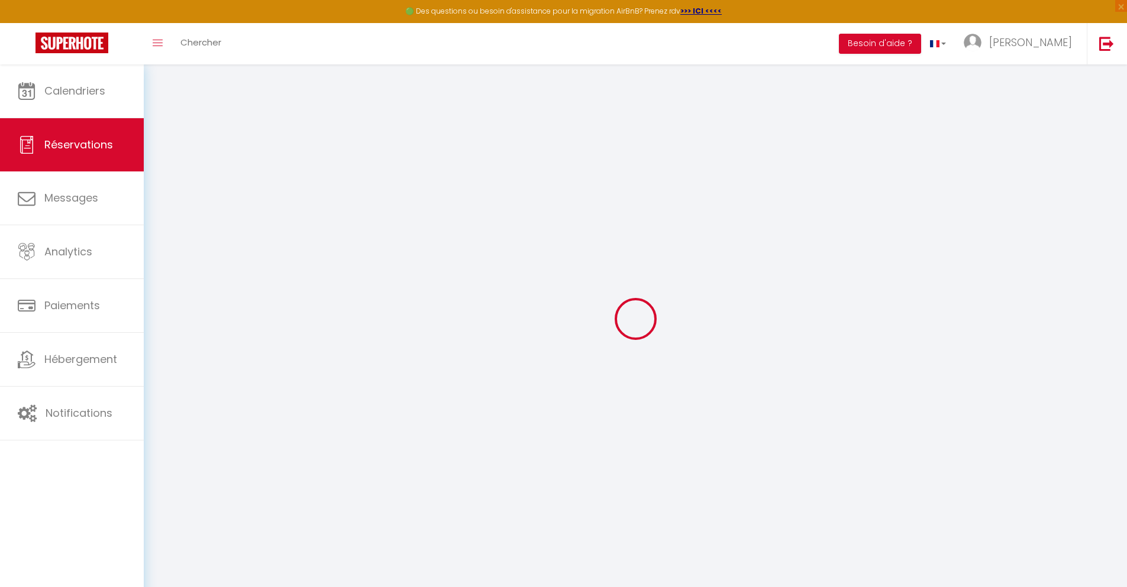
select select
checkbox input "false"
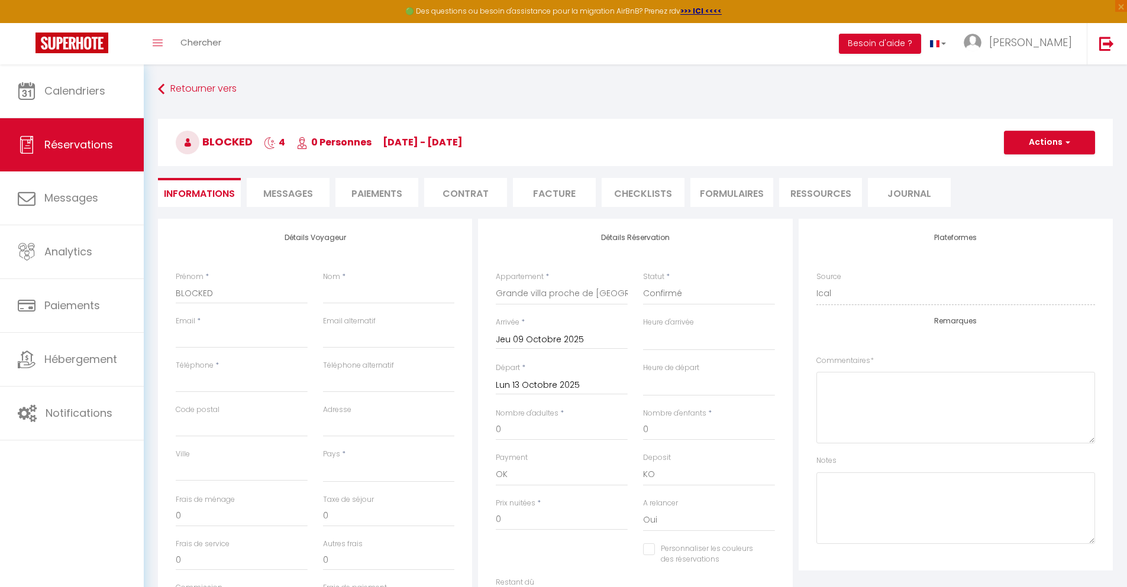
select select
checkbox input "false"
select select
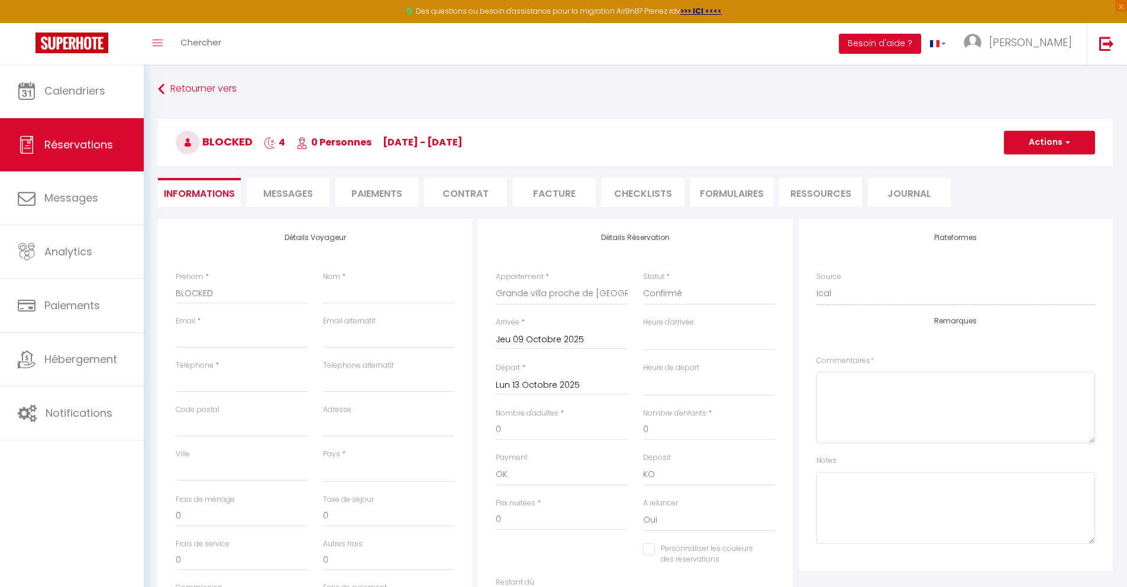
checkbox input "false"
select select
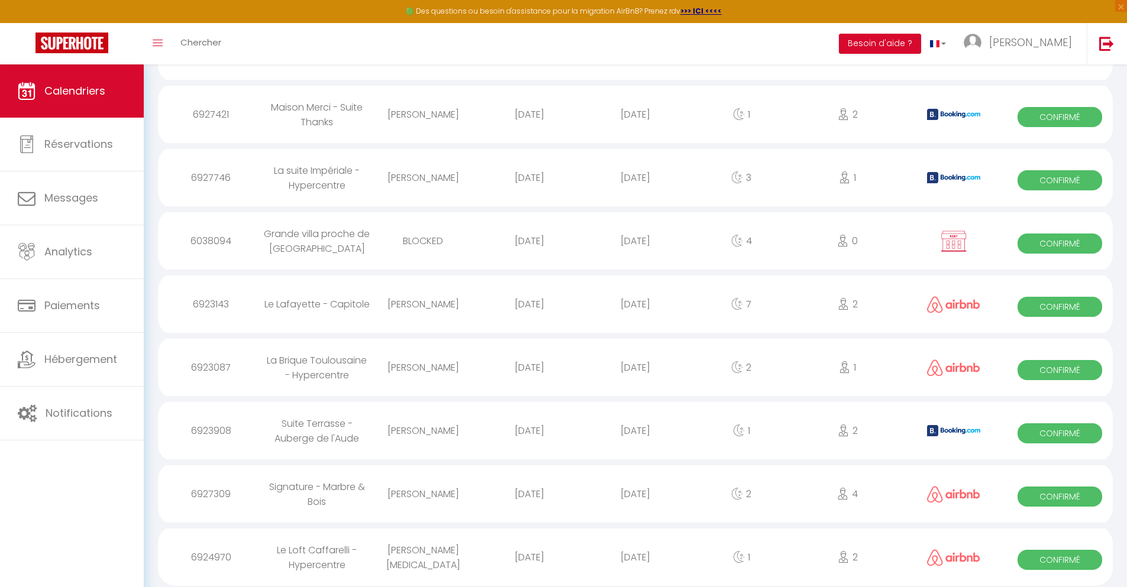
scroll to position [1159, 0]
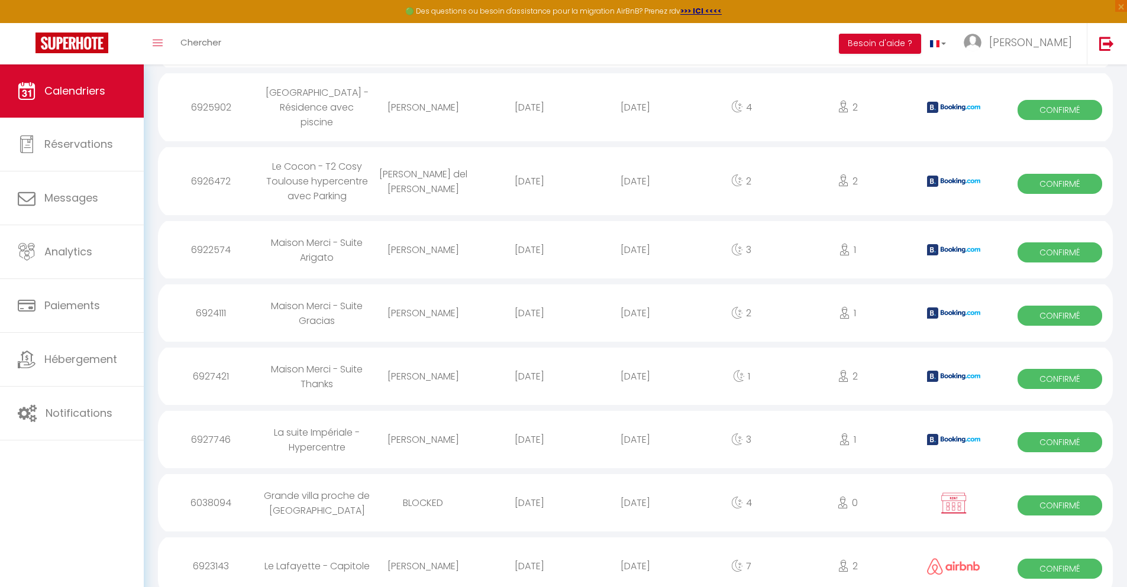
click at [635, 555] on div "[DATE]" at bounding box center [635, 566] width 106 height 38
select select "0"
select select "1"
select select
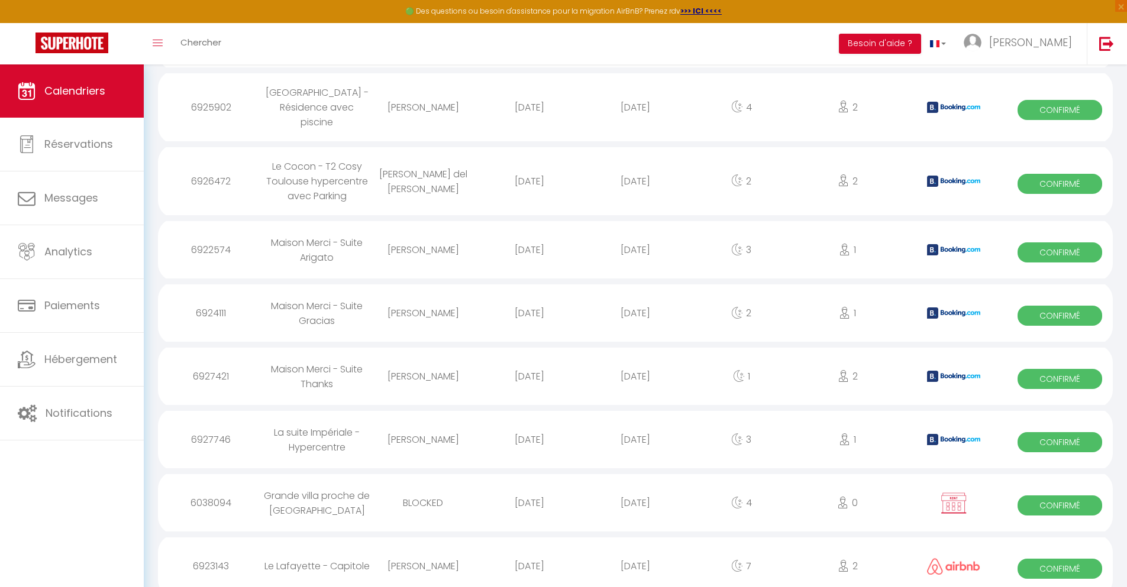
select select
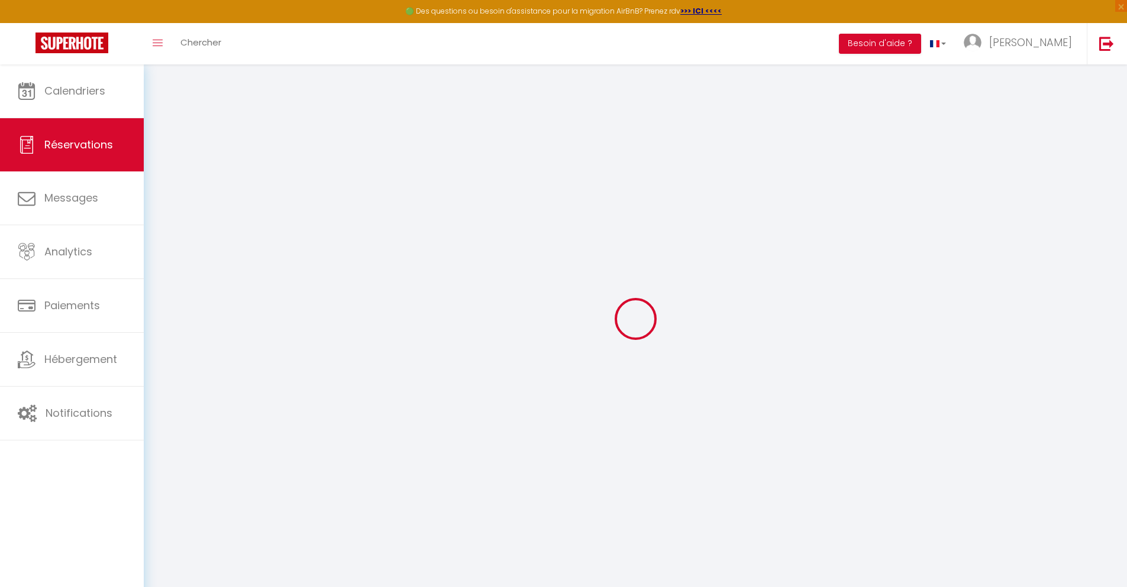
select select
checkbox input "false"
select select
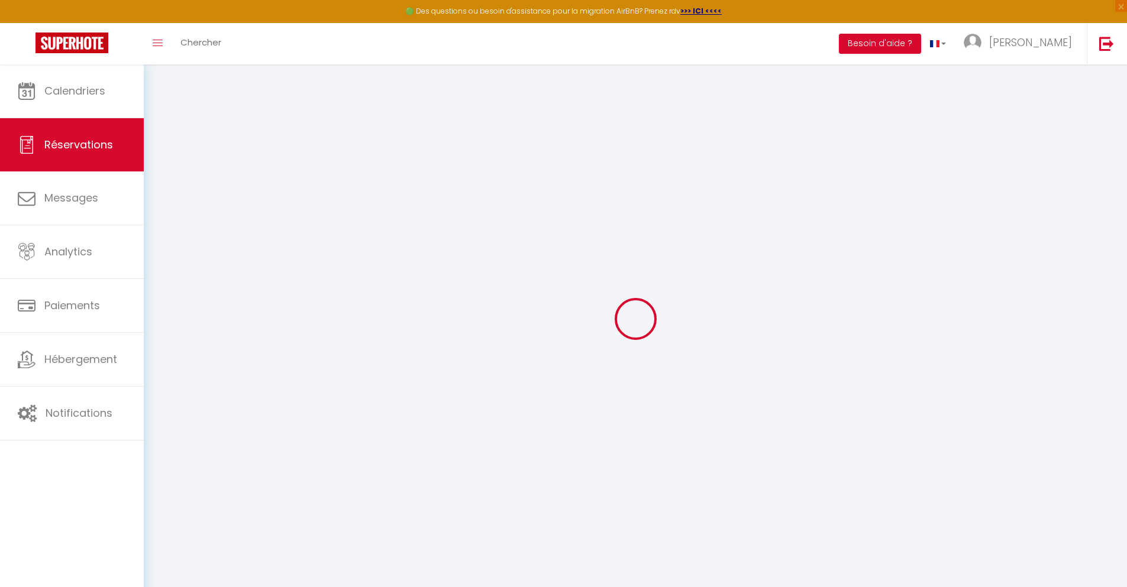
type input "35"
type input "24.94"
select select
checkbox input "false"
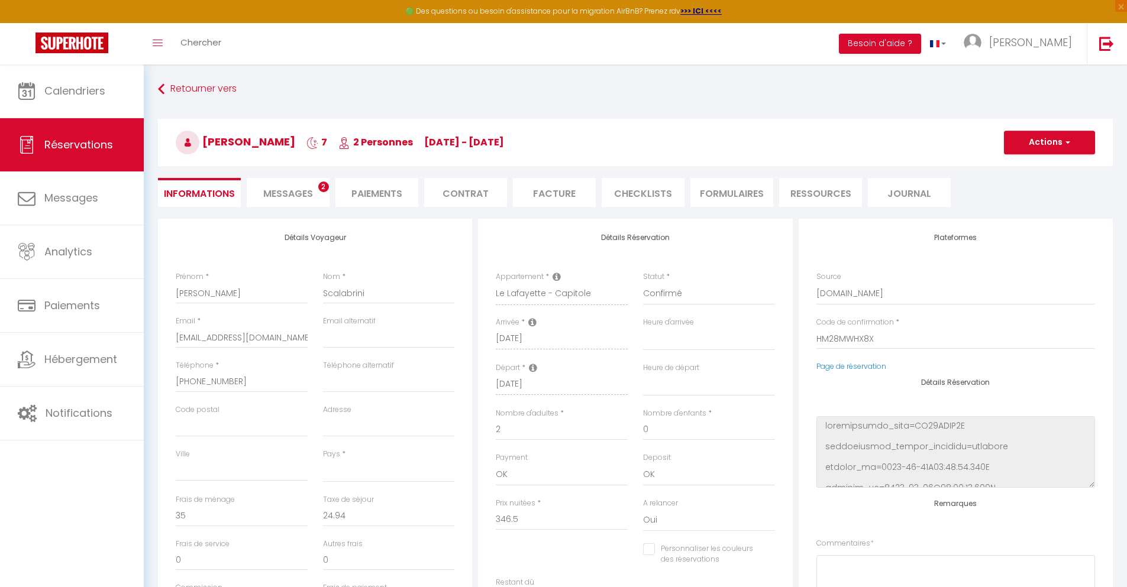
select select
checkbox input "false"
select select
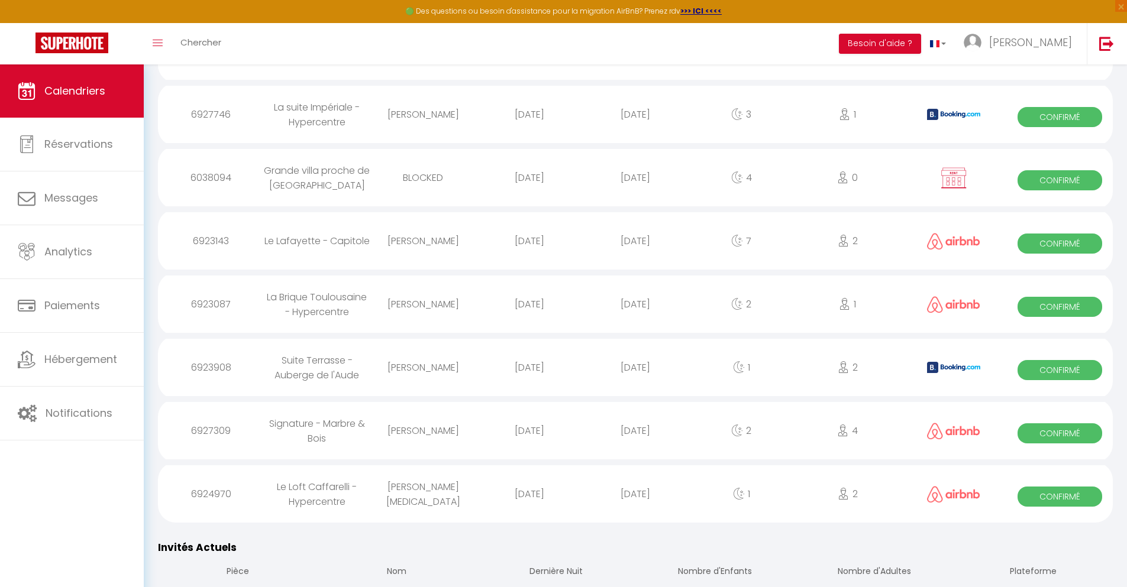
scroll to position [1222, 0]
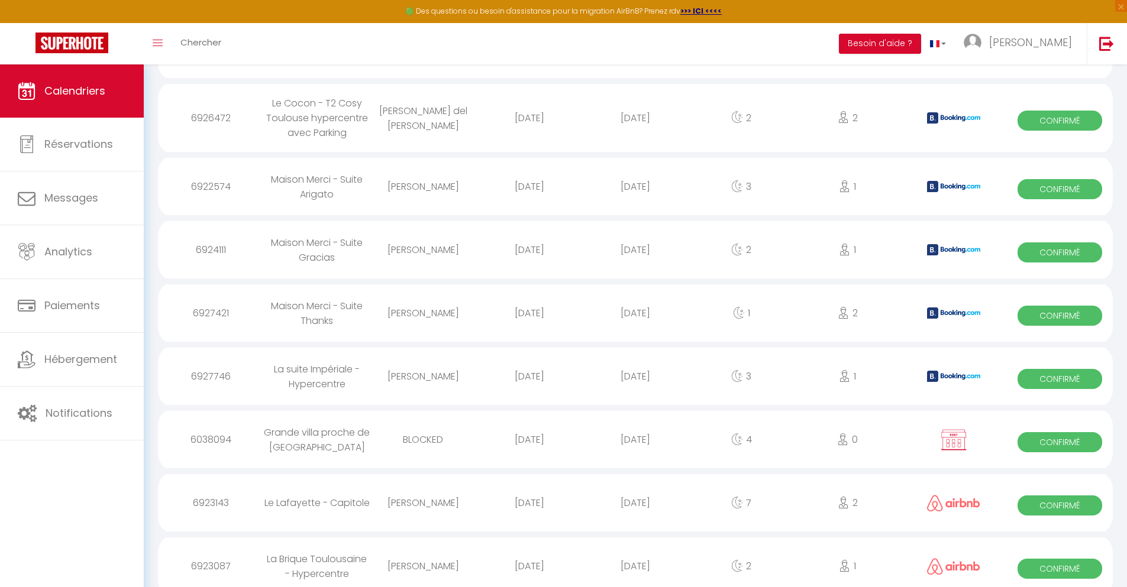
click at [635, 555] on div "[DATE]" at bounding box center [635, 566] width 106 height 38
select select "0"
select select "1"
select select
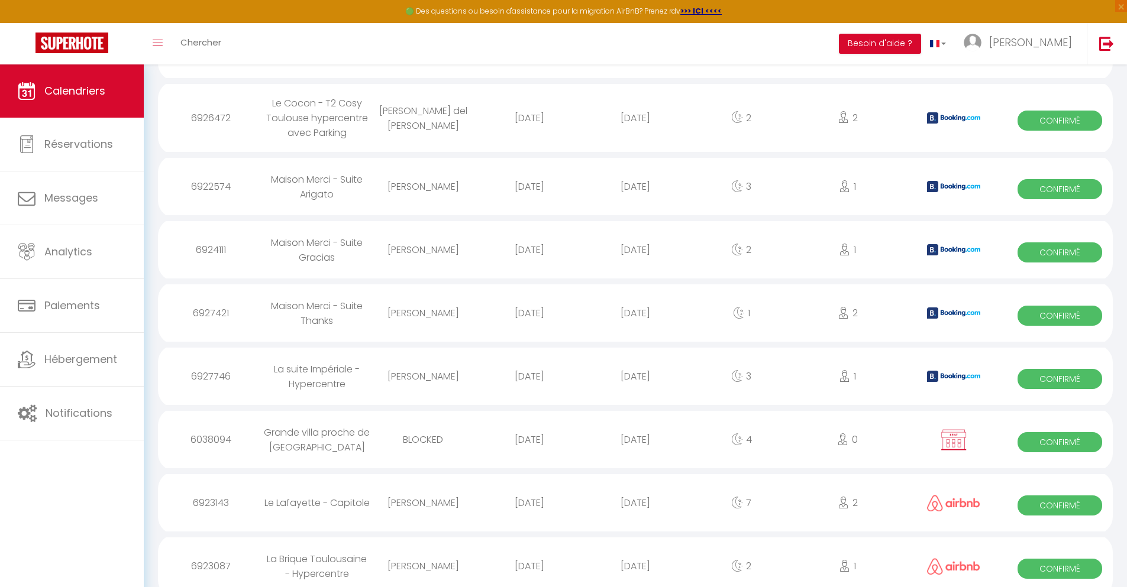
select select
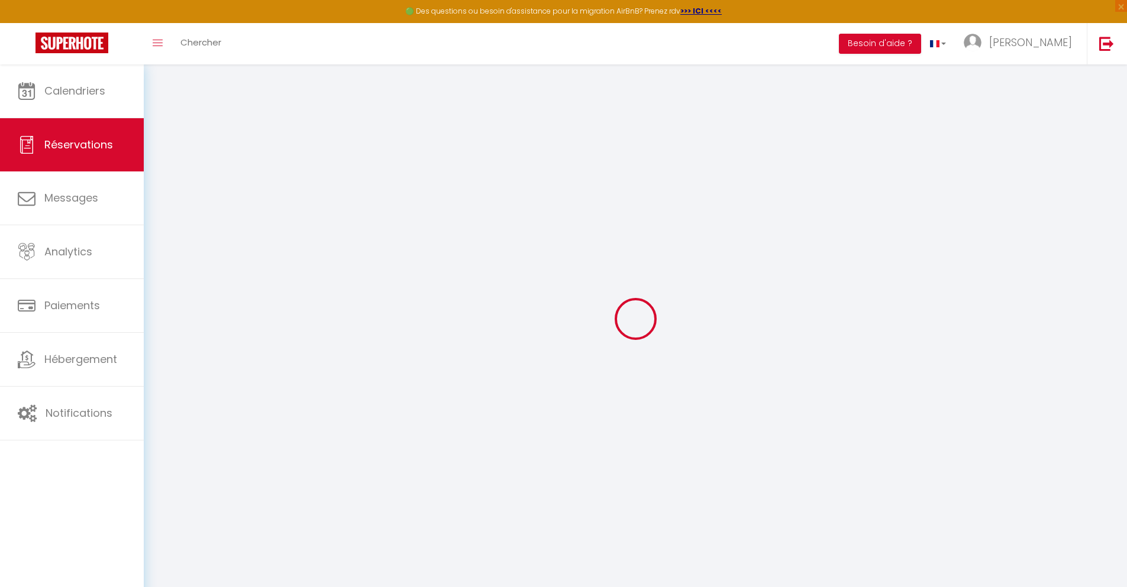
select select
checkbox input "false"
select select
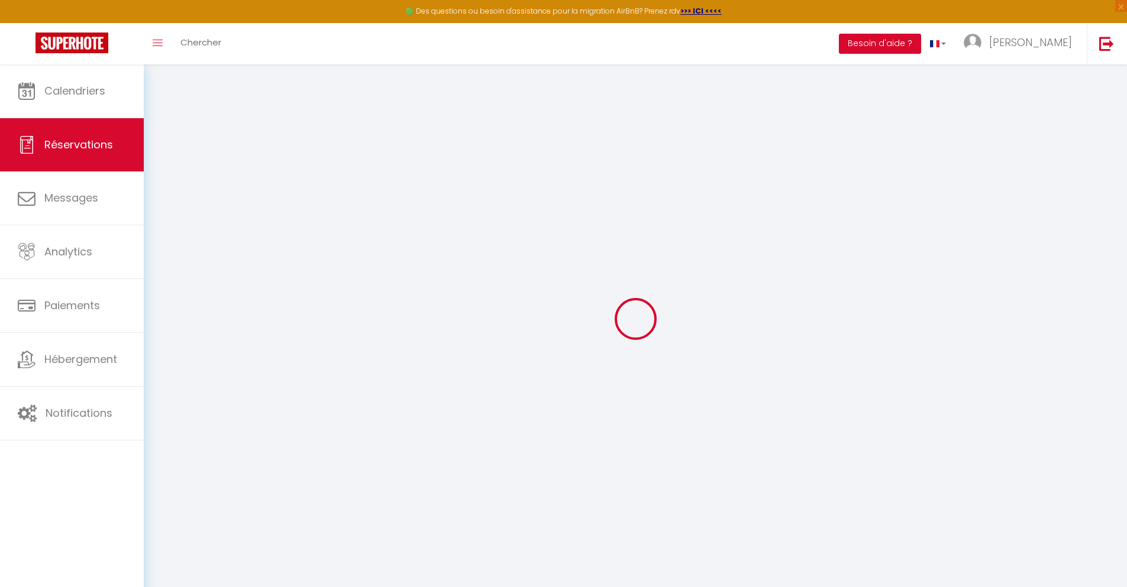
select select
checkbox input "false"
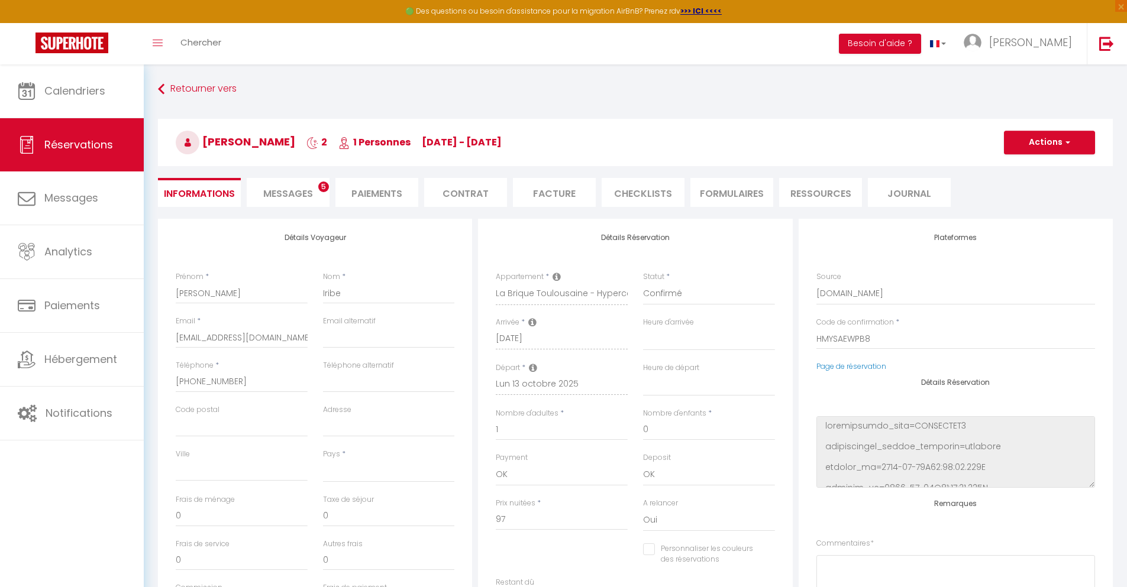
select select
type input "40"
type input "6.99"
select select
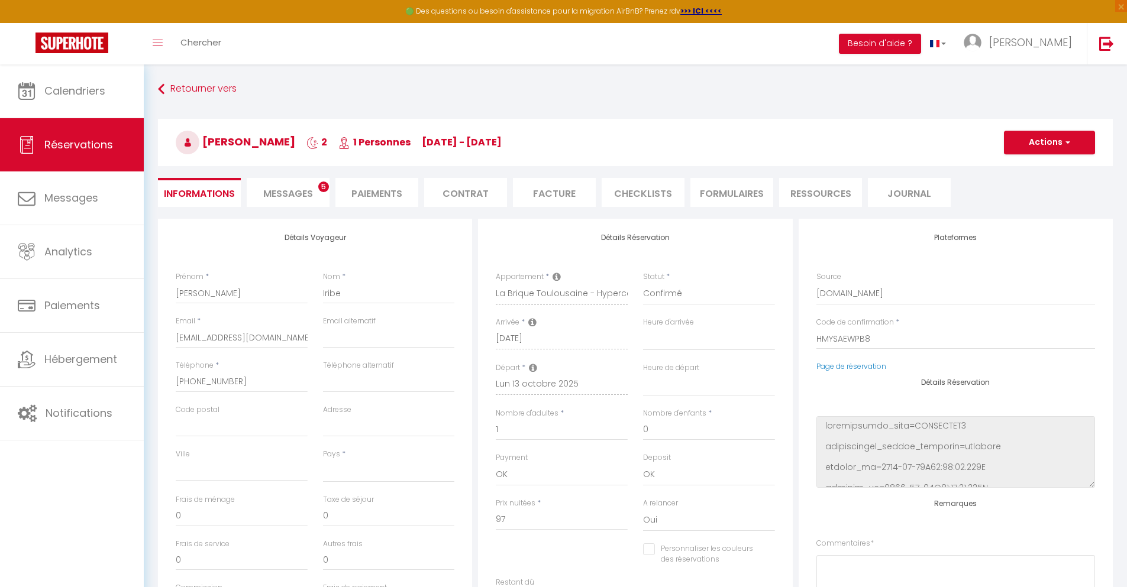
checkbox input "false"
select select
checkbox input "false"
select select
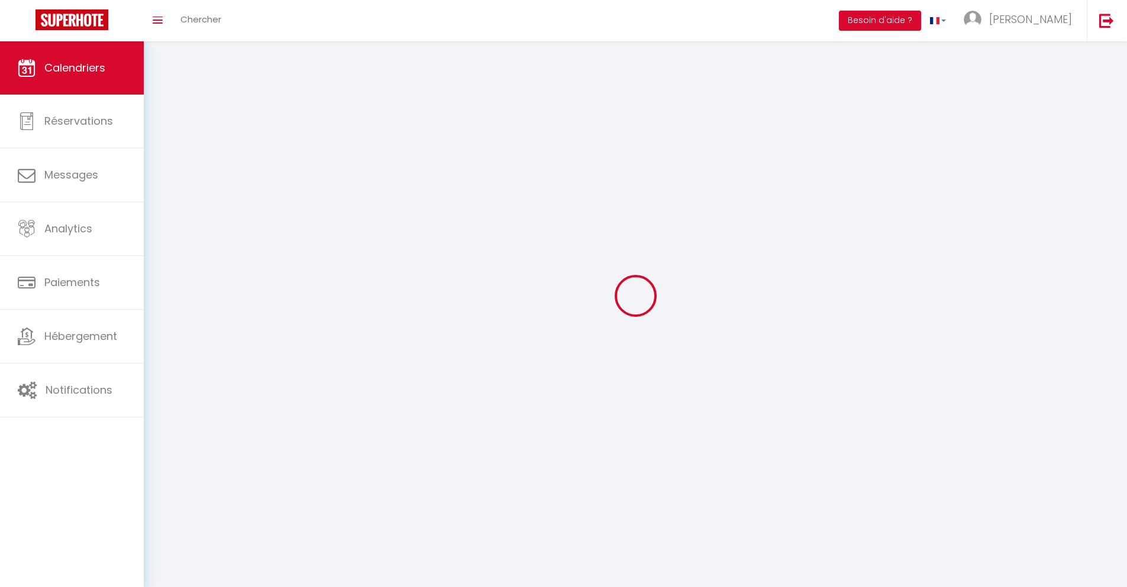
scroll to position [64, 0]
